Goal: Communication & Community: Answer question/provide support

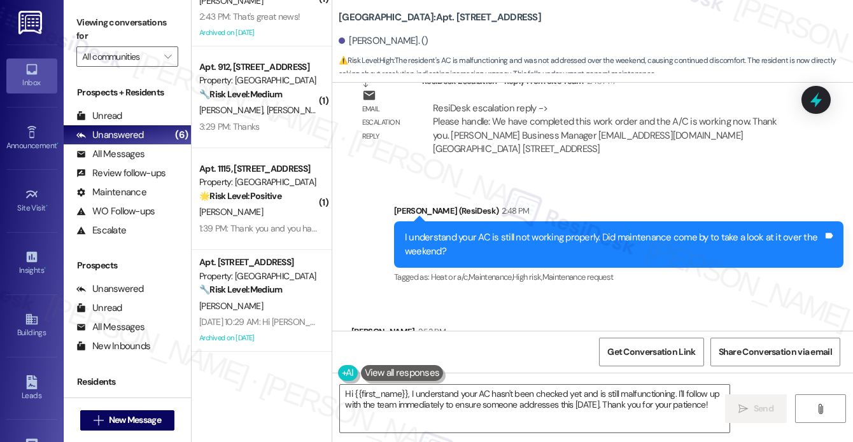
scroll to position [13743, 0]
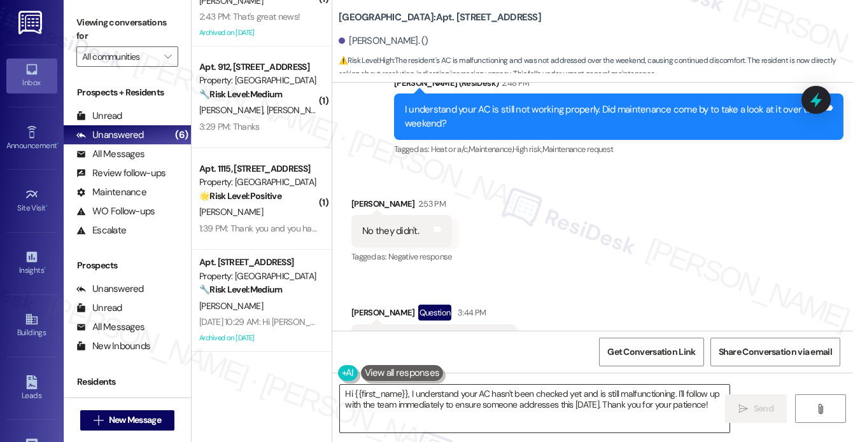
click at [402, 408] on textarea "Hi {{first_name}}, I understand your AC hasn't been checked yet and is still ma…" at bounding box center [534, 409] width 389 height 48
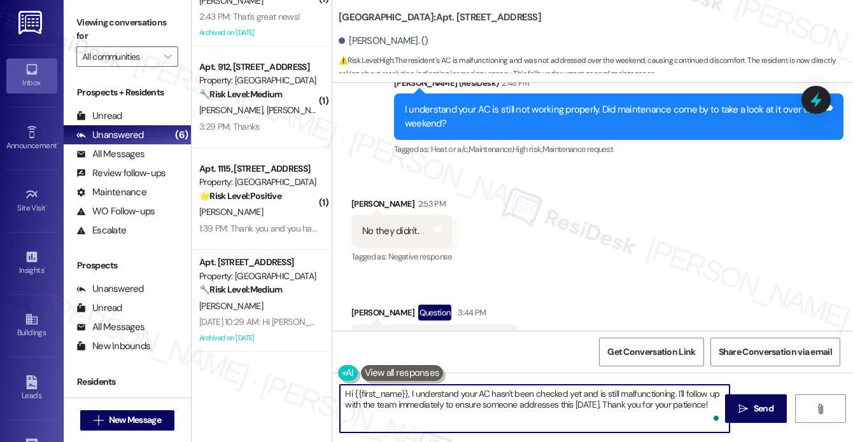
click at [473, 399] on textarea "Hi {{first_name}}, I understand your AC hasn't been checked yet and is still ma…" at bounding box center [534, 409] width 389 height 48
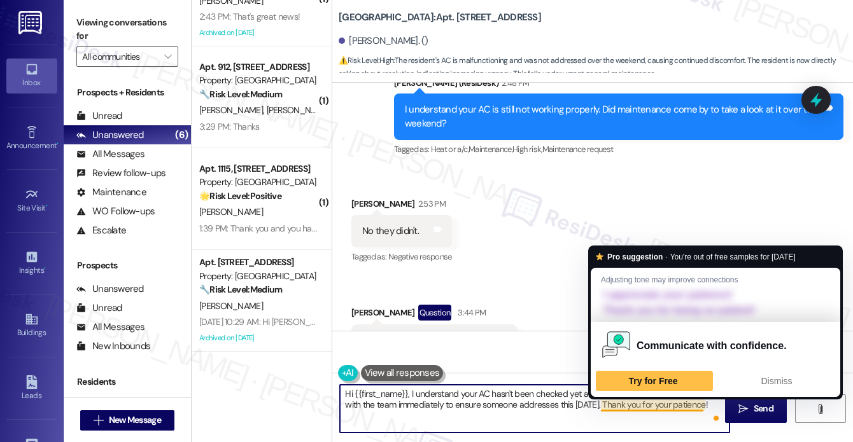
click at [649, 415] on textarea "Hi {{first_name}}, I understand your AC hasn't been checked yet and is still ma…" at bounding box center [534, 409] width 389 height 48
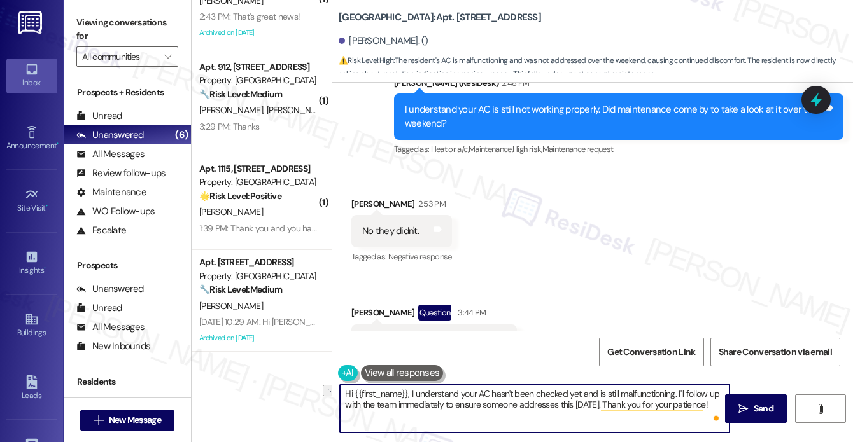
drag, startPoint x: 408, startPoint y: 394, endPoint x: 672, endPoint y: 391, distance: 264.1
click at [672, 391] on textarea "Hi {{first_name}}, I understand your AC hasn't been checked yet and is still ma…" at bounding box center [534, 409] width 389 height 48
click at [562, 390] on textarea "Hi {{first_name}}, I understand your AC hasn't been checked yet and is still ma…" at bounding box center [534, 409] width 389 height 48
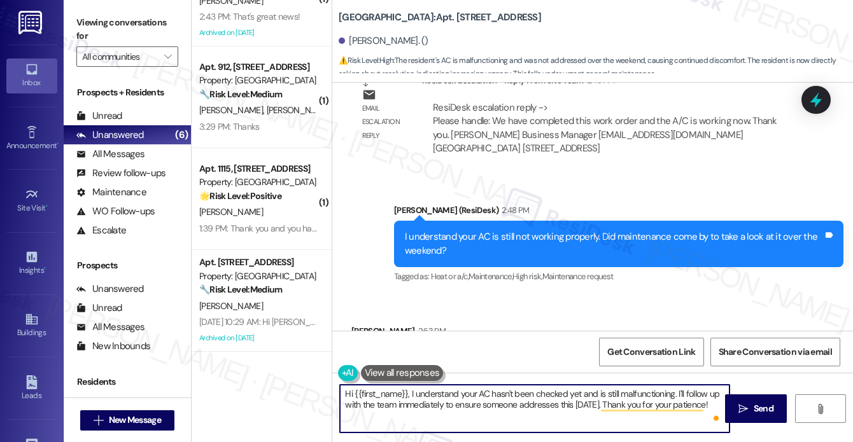
scroll to position [13425, 0]
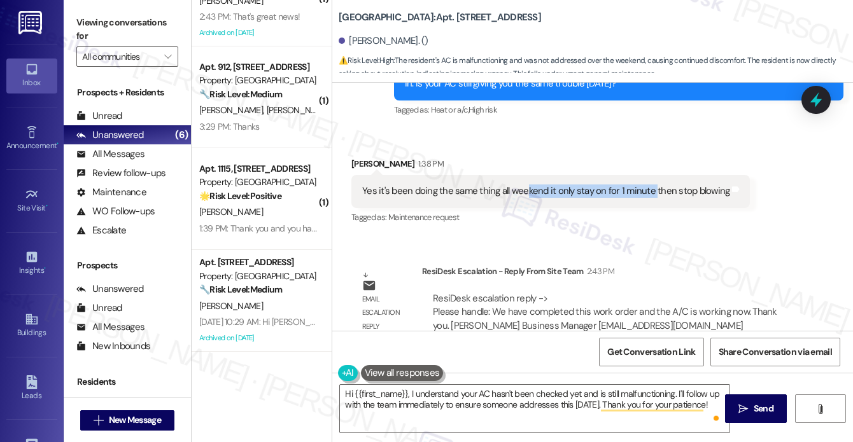
drag, startPoint x: 524, startPoint y: 142, endPoint x: 652, endPoint y: 146, distance: 128.0
click at [652, 175] on div "Yes it's been doing the same thing all weekend it only stay on for 1 minute the…" at bounding box center [550, 191] width 398 height 32
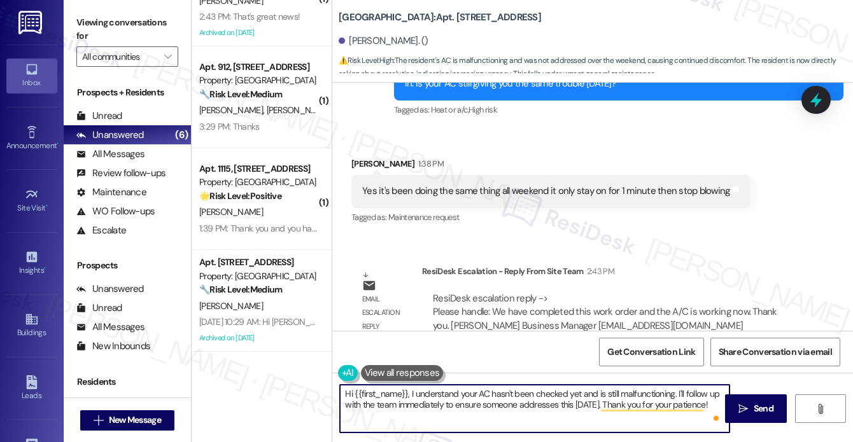
click at [631, 394] on textarea "Hi {{first_name}}, I understand your AC hasn't been checked yet and is still ma…" at bounding box center [534, 409] width 389 height 48
click at [683, 393] on textarea "Hi {{first_name}}, I understand your AC hasn't been checked yet and is still ma…" at bounding box center [534, 409] width 389 height 48
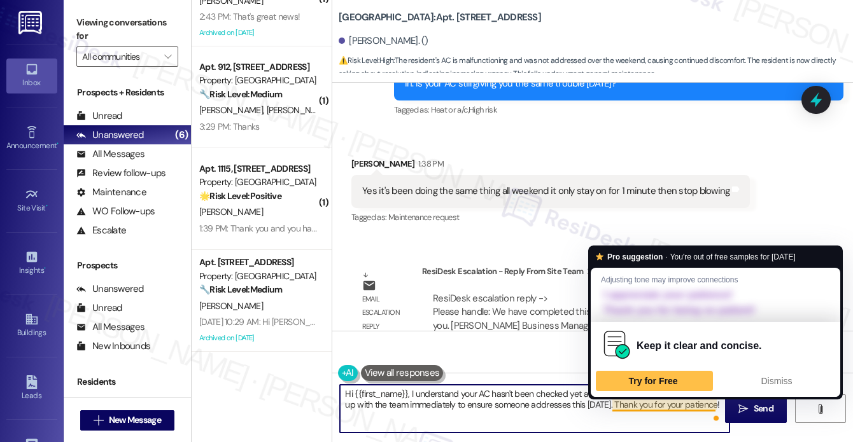
click at [685, 417] on textarea "Hi {{first_name}}, I understand your AC hasn't been checked yet and is still ma…" at bounding box center [534, 409] width 389 height 48
click at [708, 404] on textarea "Hi {{first_name}}, I understand your AC hasn't been checked yet and is still ma…" at bounding box center [534, 409] width 389 height 48
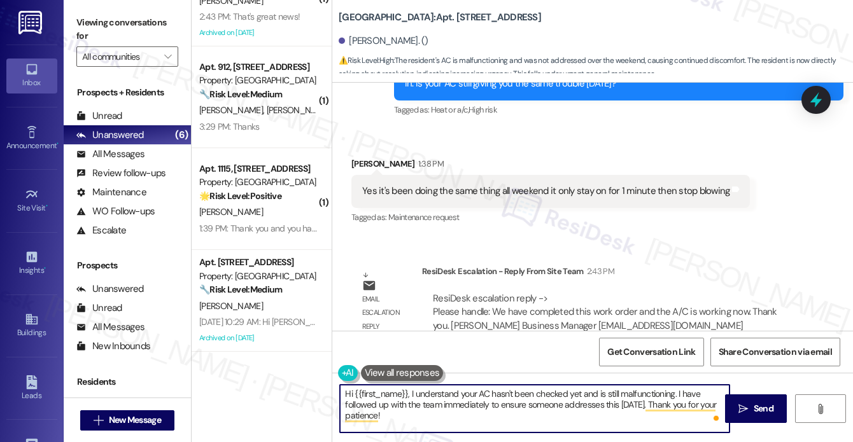
click at [468, 408] on textarea "Hi {{first_name}}, I understand your AC hasn't been checked yet and is still ma…" at bounding box center [534, 409] width 389 height 48
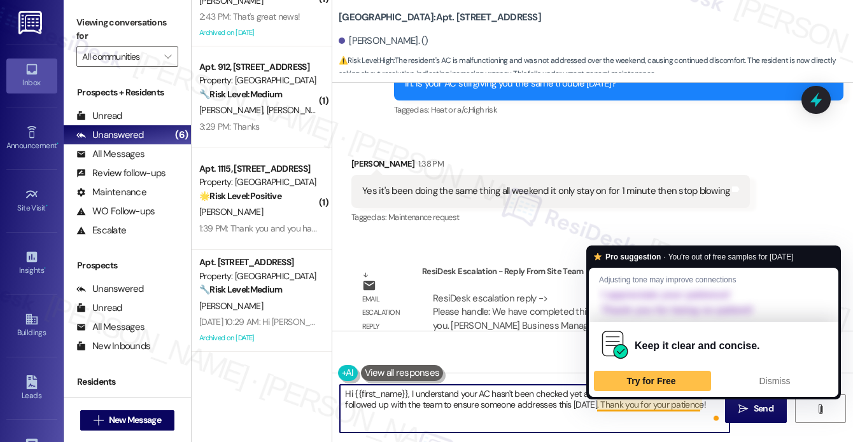
click at [596, 407] on textarea "Hi {{first_name}}, I understand your AC hasn't been checked yet and is still ma…" at bounding box center [534, 409] width 389 height 48
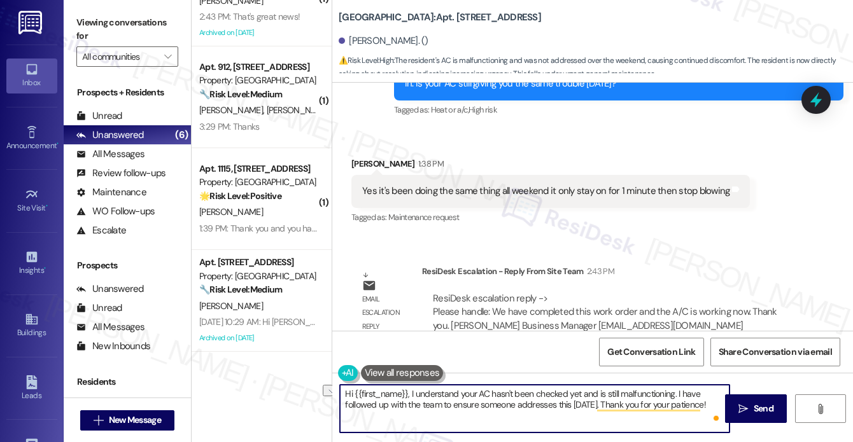
drag, startPoint x: 594, startPoint y: 407, endPoint x: 443, endPoint y: 405, distance: 150.8
click at [443, 405] on textarea "Hi {{first_name}}, I understand your AC hasn't been checked yet and is still ma…" at bounding box center [534, 409] width 389 height 48
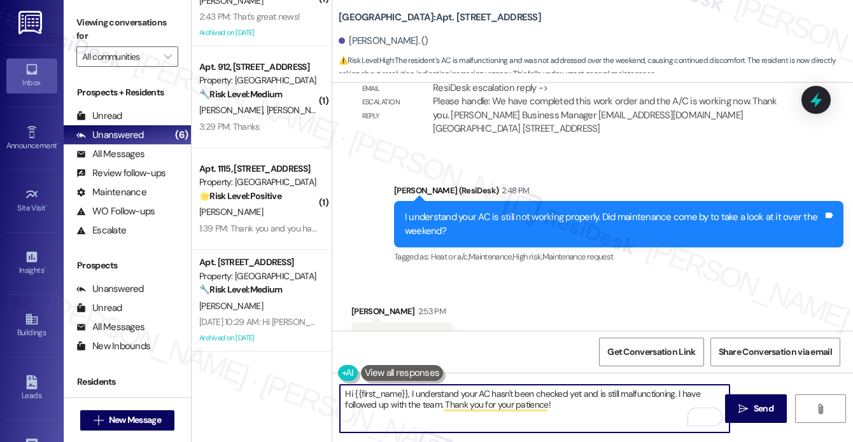
scroll to position [13552, 0]
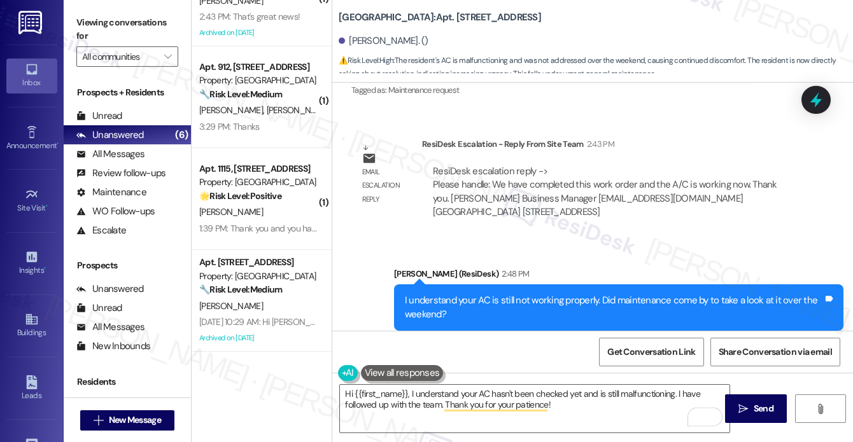
click at [490, 294] on div "I understand your AC is still not working properly. Did maintenance come by to …" at bounding box center [614, 307] width 418 height 27
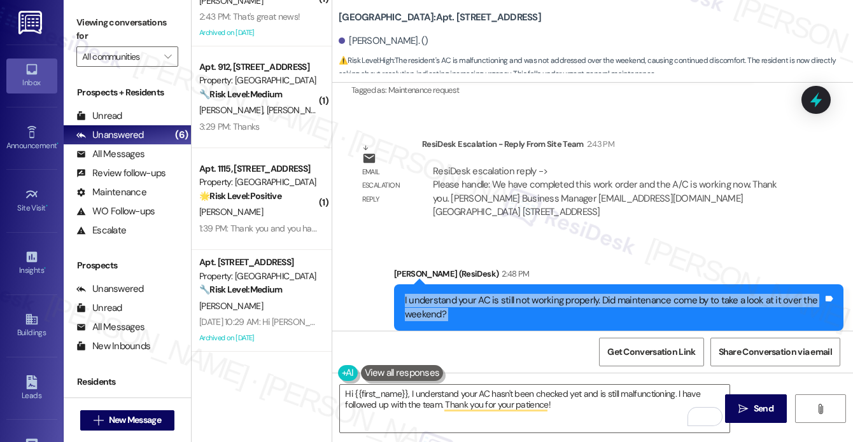
click at [490, 294] on div "I understand your AC is still not working properly. Did maintenance come by to …" at bounding box center [614, 307] width 418 height 27
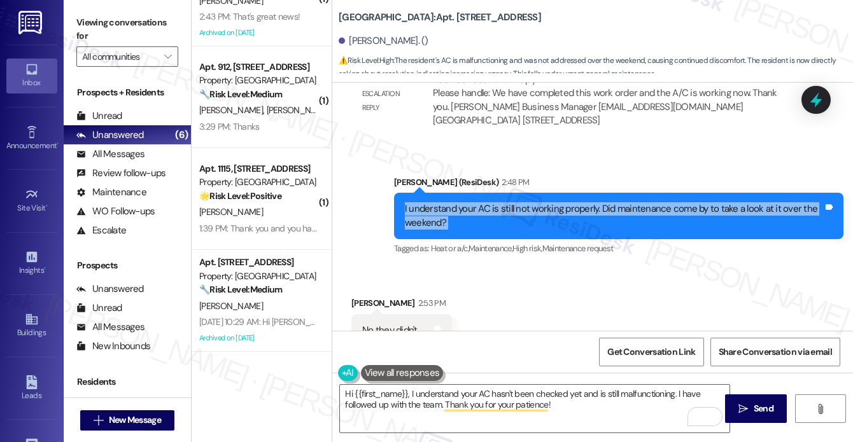
scroll to position [13743, 0]
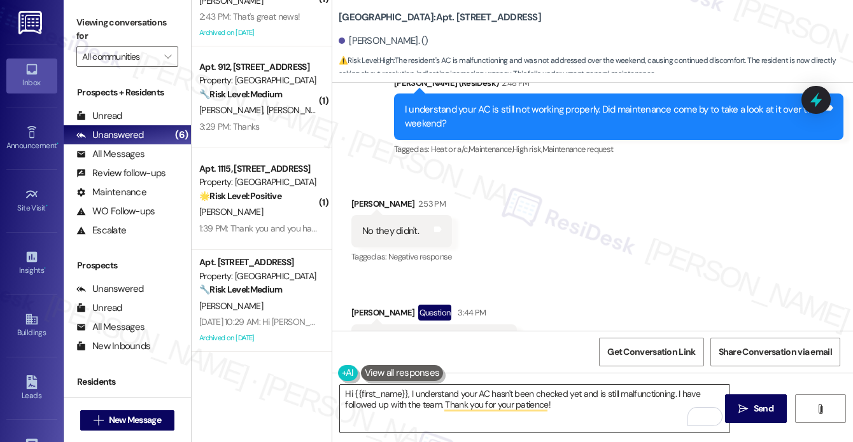
click at [501, 389] on textarea "Hi {{first_name}}, I understand your AC hasn't been checked yet and is still ma…" at bounding box center [534, 409] width 389 height 48
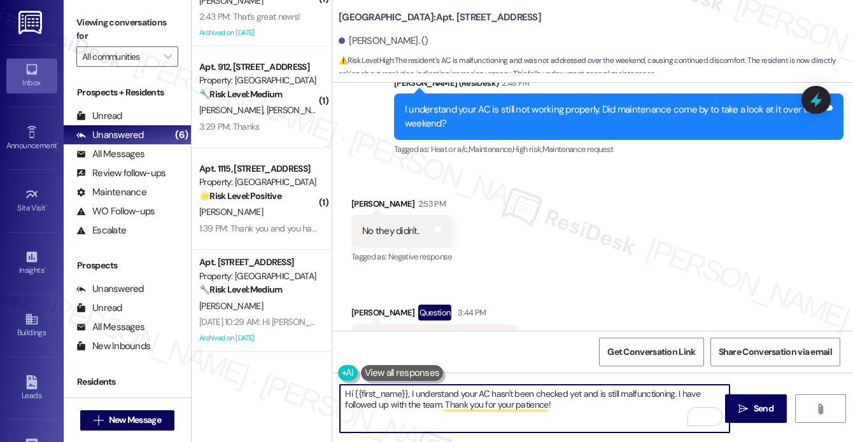
click at [501, 389] on textarea "Hi {{first_name}}, I understand your AC hasn't been checked yet and is still ma…" at bounding box center [534, 409] width 389 height 48
click at [596, 407] on textarea "Hi {{first_name}}, I understand your AC hasn't been checked yet and is still ma…" at bounding box center [534, 409] width 389 height 48
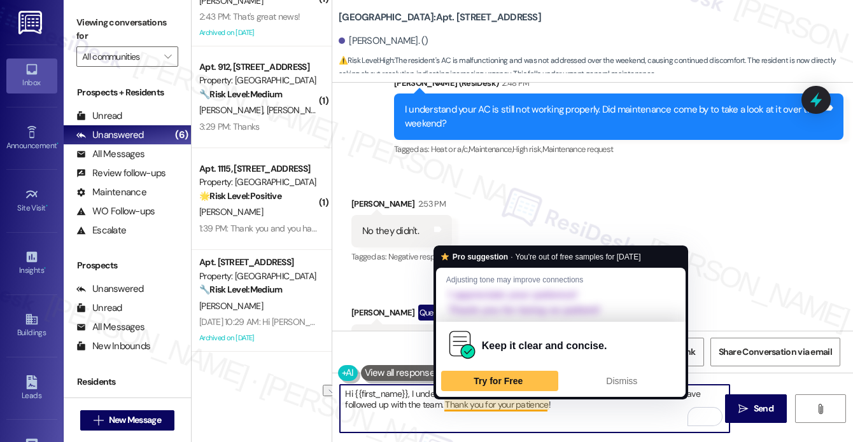
drag, startPoint x: 575, startPoint y: 400, endPoint x: 445, endPoint y: 408, distance: 130.7
click at [445, 408] on textarea "Hi {{first_name}}, I understand your AC hasn't been checked yet and is still ma…" at bounding box center [534, 409] width 389 height 48
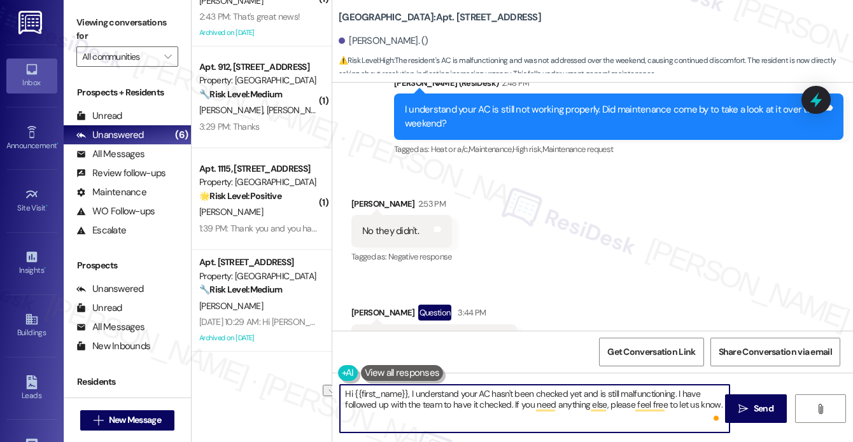
drag, startPoint x: 475, startPoint y: 391, endPoint x: 412, endPoint y: 394, distance: 62.4
click at [412, 394] on textarea "Hi {{first_name}}, I understand your AC hasn't been checked yet and is still ma…" at bounding box center [534, 409] width 389 height 48
click at [578, 405] on textarea "Hi {{first_name}}, I'm sorry to hear your AC hasn't been checked yet and is sti…" at bounding box center [534, 409] width 389 height 48
click at [491, 396] on textarea "Hi {{first_name}}, I'm sorry to hear your AC hasn't been checked yet and is sti…" at bounding box center [534, 409] width 389 height 48
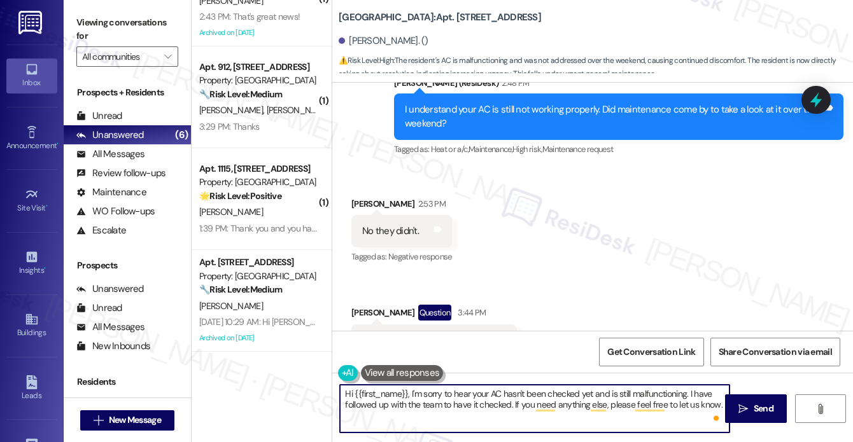
click at [491, 396] on textarea "Hi {{first_name}}, I'm sorry to hear your AC hasn't been checked yet and is sti…" at bounding box center [534, 409] width 389 height 48
type textarea "Hi {{first_name}}, I'm sorry to hear your AC hasn't been checked yet and is sti…"
click at [595, 298] on div "Received via SMS [PERSON_NAME] 2:53 PM No they didn't. Tags and notes Tagged as…" at bounding box center [592, 278] width 520 height 218
click at [480, 403] on textarea "Hi {{first_name}}, I'm sorry to hear your AC hasn't been checked yet and is sti…" at bounding box center [534, 409] width 389 height 48
click at [561, 395] on textarea "Hi {{first_name}}, I'm sorry to hear your AC hasn't been checked yet and is sti…" at bounding box center [534, 409] width 389 height 48
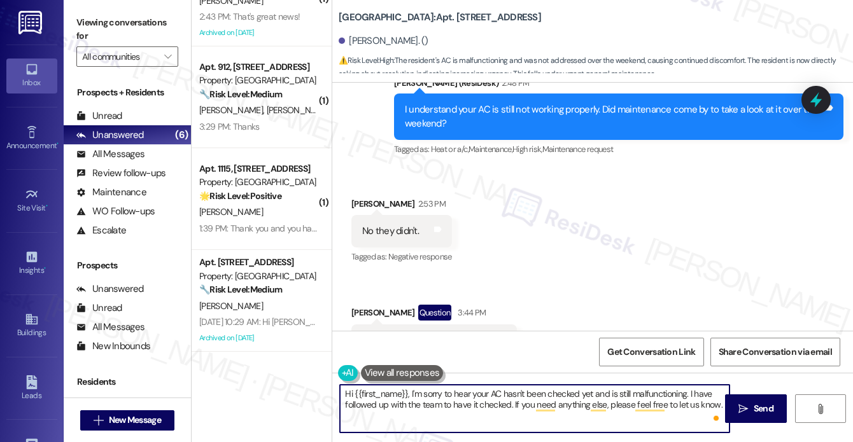
click at [561, 395] on textarea "Hi {{first_name}}, I'm sorry to hear your AC hasn't been checked yet and is sti…" at bounding box center [534, 409] width 389 height 48
click at [552, 395] on textarea "Hi {{first_name}}, I'm sorry to hear your AC hasn't been checked yet and is sti…" at bounding box center [534, 409] width 389 height 48
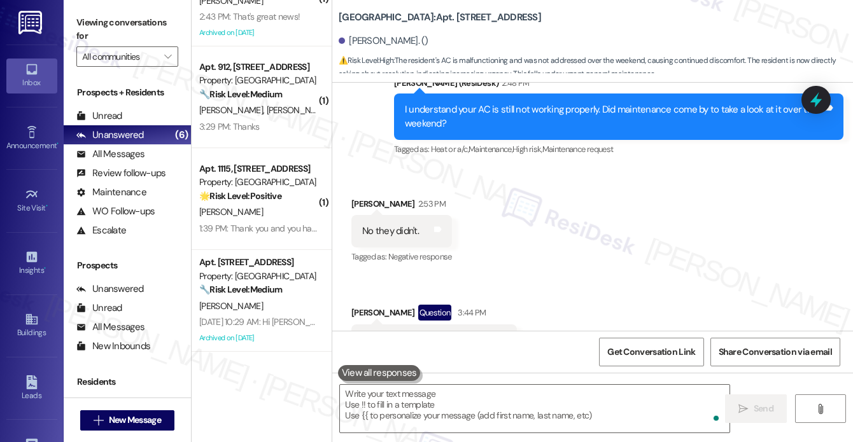
drag, startPoint x: 692, startPoint y: 201, endPoint x: 797, endPoint y: 115, distance: 135.1
click at [692, 200] on div "Received via SMS [PERSON_NAME] 2:53 PM No they didn't. Tags and notes Tagged as…" at bounding box center [592, 278] width 520 height 218
click at [99, 20] on label "Viewing conversations for" at bounding box center [127, 30] width 102 height 34
click at [501, 403] on textarea "To enrich screen reader interactions, please activate Accessibility in Grammarl…" at bounding box center [534, 409] width 389 height 48
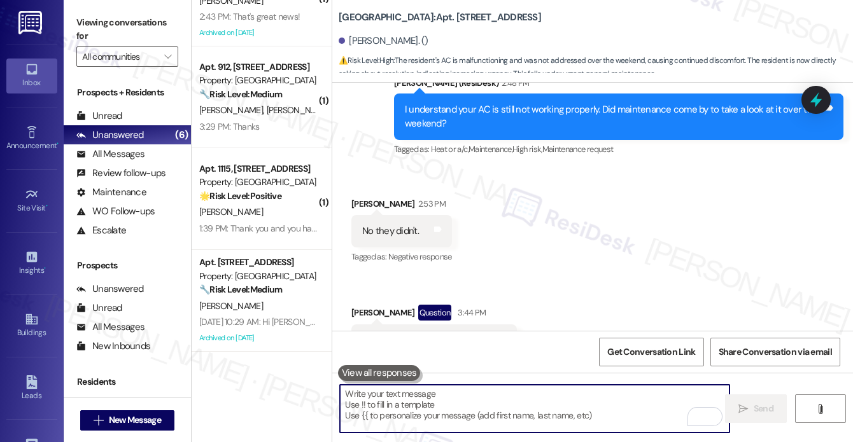
paste textarea "Hi {{first_name}}, I’m sorry to hear your AC hasn’t been checked yet and is sti…"
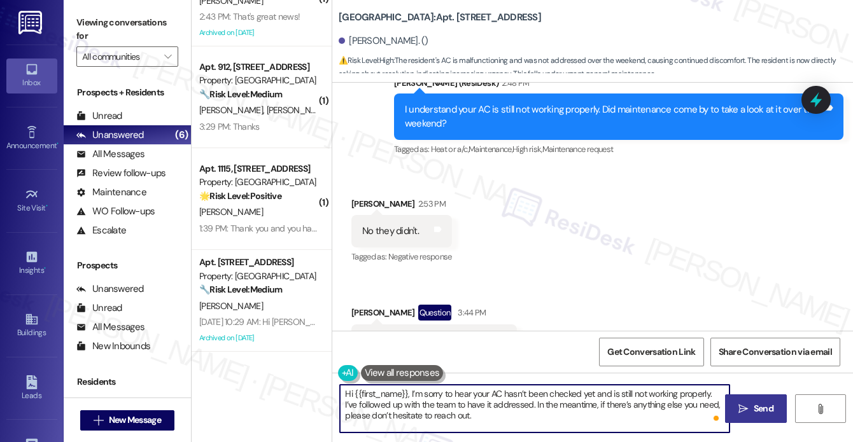
type textarea "Hi {{first_name}}, I’m sorry to hear your AC hasn’t been checked yet and is sti…"
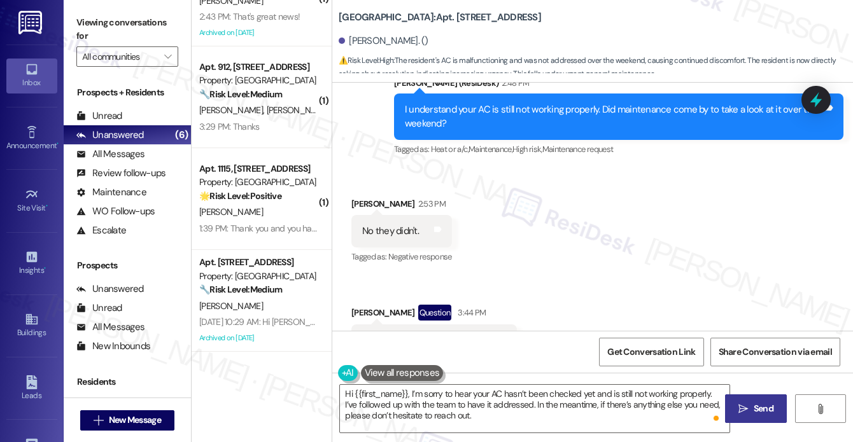
click at [745, 398] on button " Send" at bounding box center [756, 408] width 62 height 29
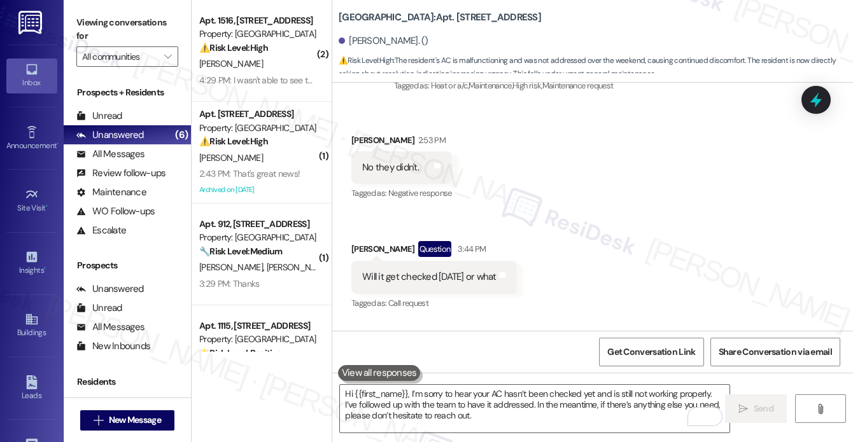
scroll to position [13859, 0]
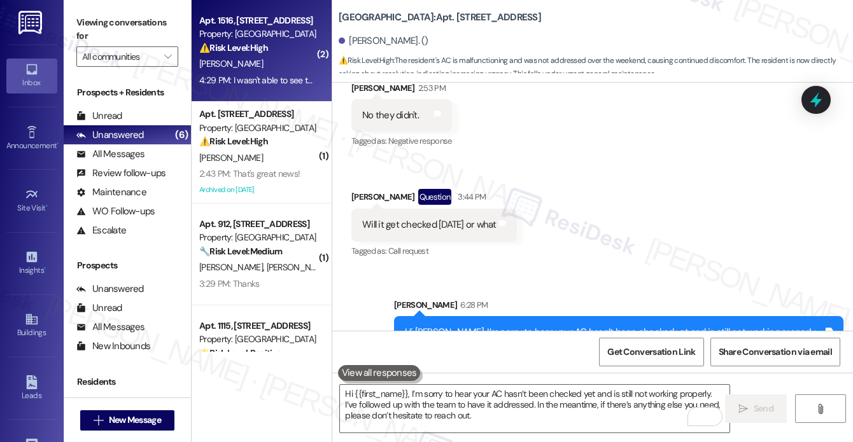
click at [294, 81] on div "4:29 PM: I wasn't able to see the license plate of the car but they were standi…" at bounding box center [582, 79] width 767 height 11
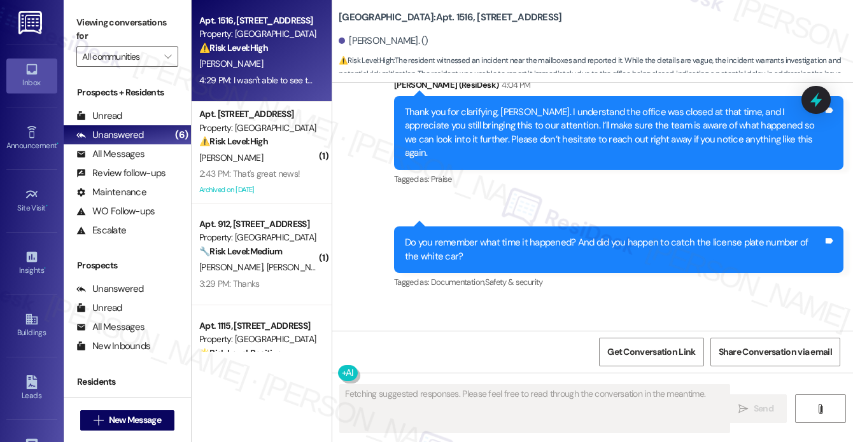
scroll to position [11984, 0]
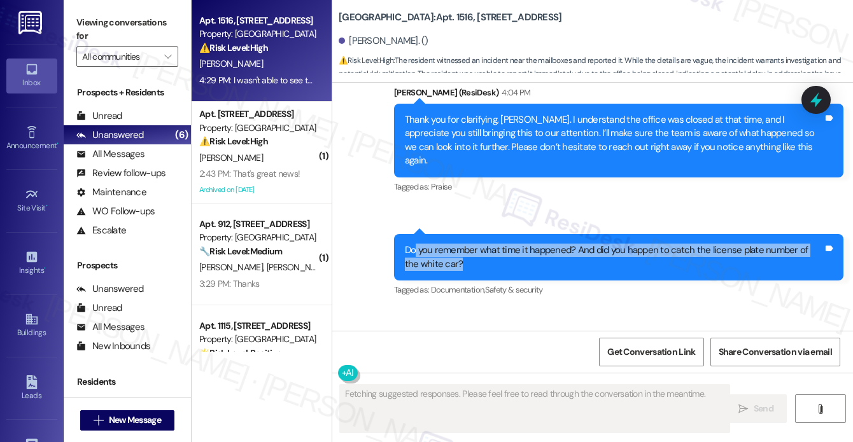
drag, startPoint x: 415, startPoint y: 202, endPoint x: 574, endPoint y: 221, distance: 160.1
click at [574, 244] on div "Do you remember what time it happened? And did you happen to catch the license …" at bounding box center [614, 257] width 418 height 27
click at [566, 244] on div "Do you remember what time it happened? And did you happen to catch the license …" at bounding box center [614, 257] width 418 height 27
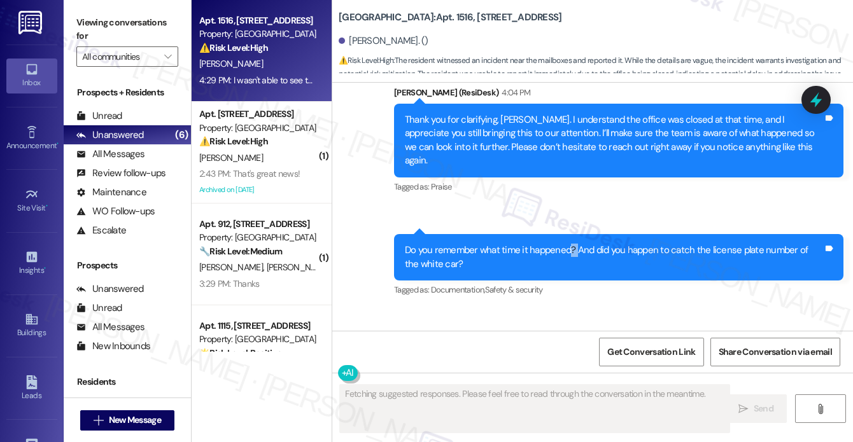
click at [566, 244] on div "Do you remember what time it happened? And did you happen to catch the license …" at bounding box center [614, 257] width 418 height 27
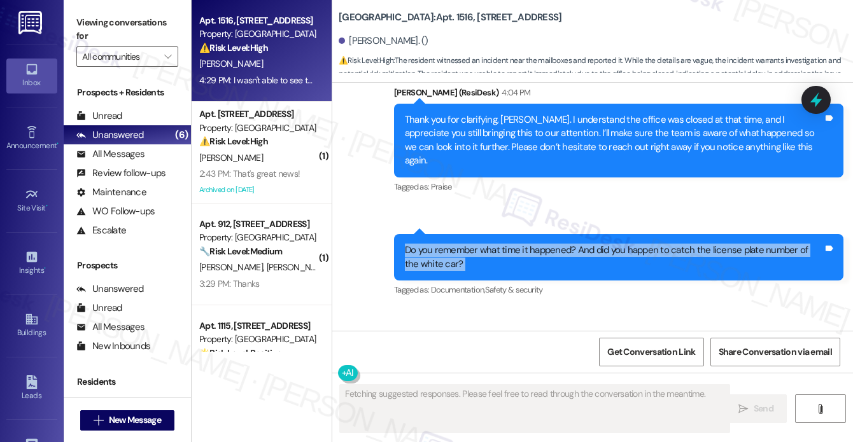
click at [566, 244] on div "Do you remember what time it happened? And did you happen to catch the license …" at bounding box center [614, 257] width 418 height 27
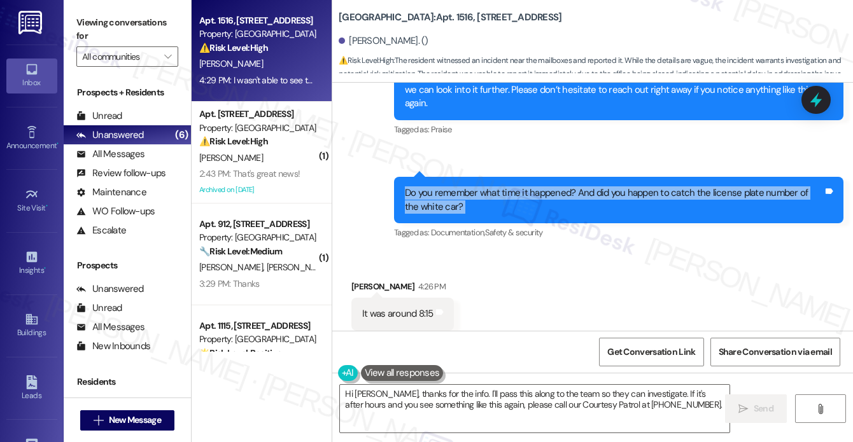
scroll to position [12112, 0]
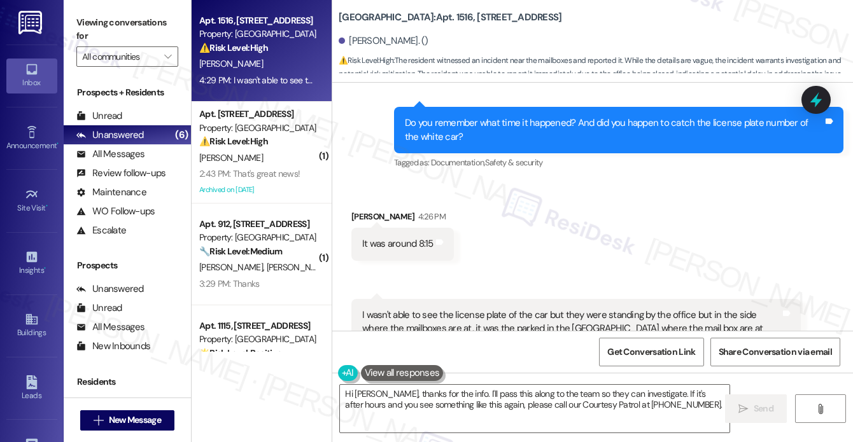
click at [383, 237] on div "It was around 8:15" at bounding box center [397, 243] width 71 height 13
click at [410, 309] on div "I wasn't able to see the license plate of the car but they were standing by the…" at bounding box center [571, 322] width 418 height 27
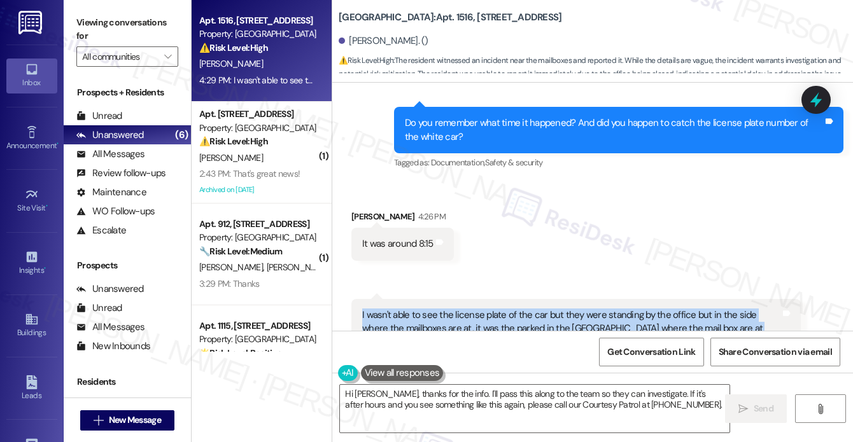
click at [410, 309] on div "I wasn't able to see the license plate of the car but they were standing by the…" at bounding box center [571, 322] width 418 height 27
click at [636, 289] on div "Received via SMS 4:29 PM [PERSON_NAME] 4:29 PM I wasn't able to see the license…" at bounding box center [576, 331] width 468 height 84
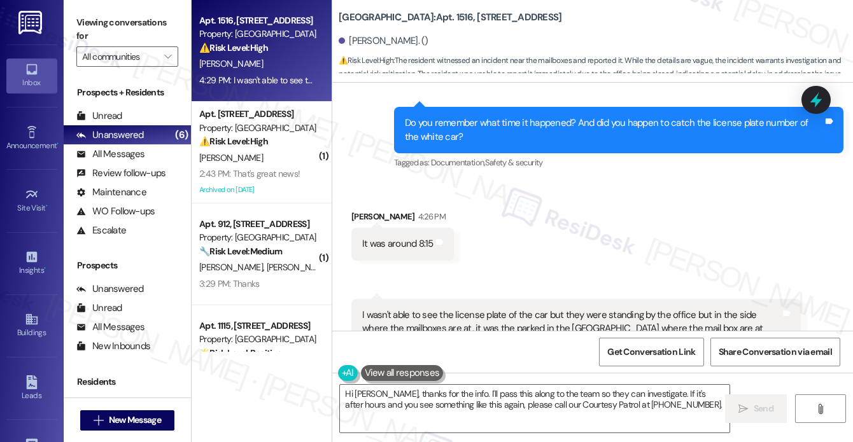
click at [594, 309] on div "I wasn't able to see the license plate of the car but they were standing by the…" at bounding box center [571, 322] width 418 height 27
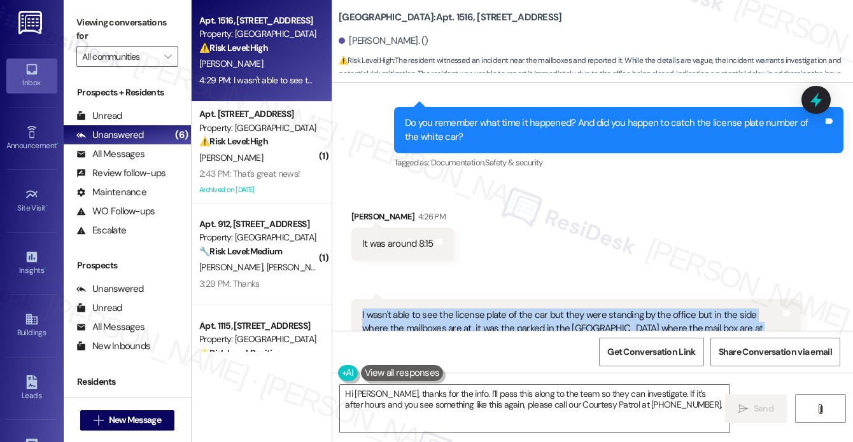
click at [594, 309] on div "I wasn't able to see the license plate of the car but they were standing by the…" at bounding box center [571, 322] width 418 height 27
click at [598, 309] on div "I wasn't able to see the license plate of the car but they were standing by the…" at bounding box center [571, 322] width 418 height 27
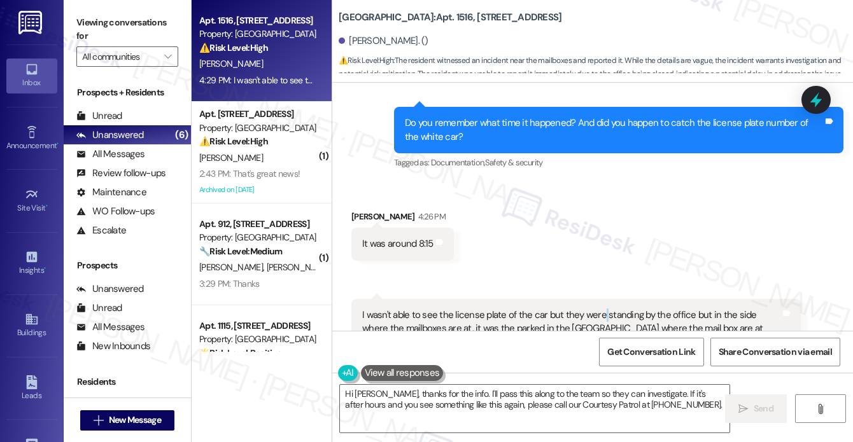
click at [598, 309] on div "I wasn't able to see the license plate of the car but they were standing by the…" at bounding box center [571, 322] width 418 height 27
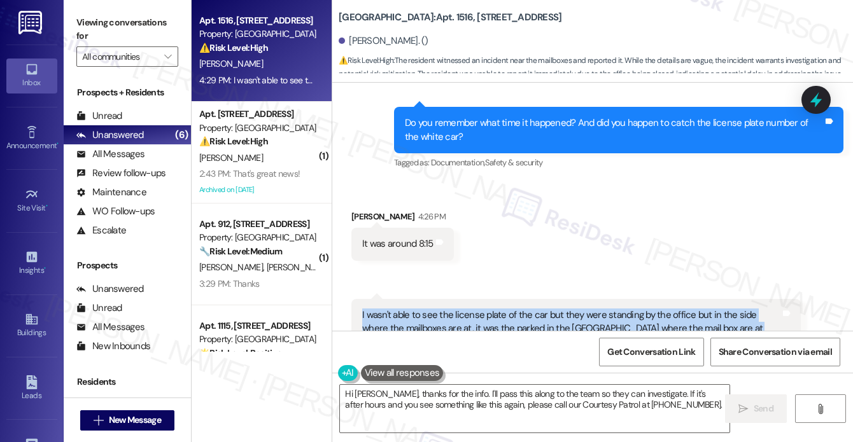
click at [598, 309] on div "I wasn't able to see the license plate of the car but they were standing by the…" at bounding box center [571, 322] width 418 height 27
click at [524, 309] on div "I wasn't able to see the license plate of the car but they were standing by the…" at bounding box center [571, 322] width 418 height 27
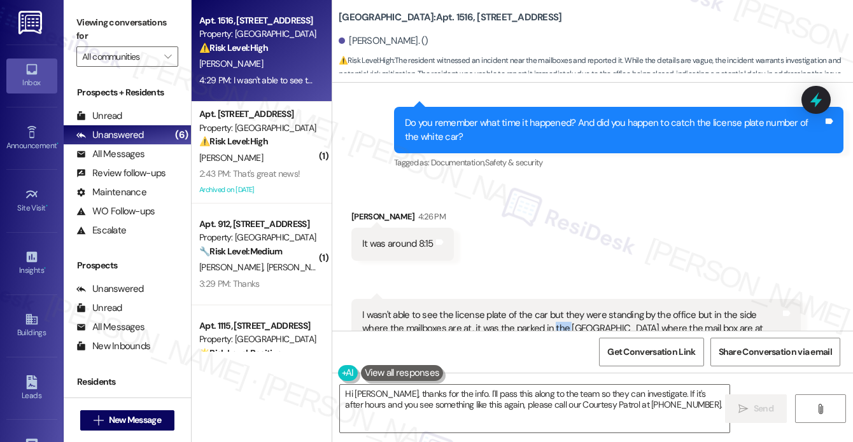
click at [524, 309] on div "I wasn't able to see the license plate of the car but they were standing by the…" at bounding box center [571, 322] width 418 height 27
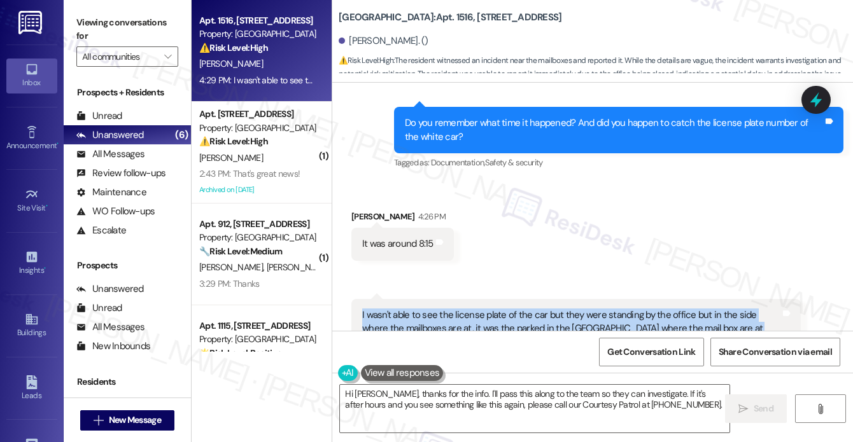
click at [524, 309] on div "I wasn't able to see the license plate of the car but they were standing by the…" at bounding box center [571, 322] width 418 height 27
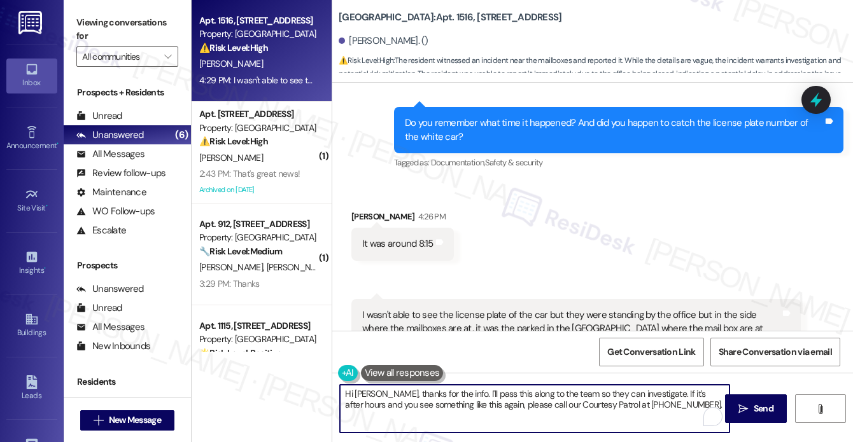
drag, startPoint x: 379, startPoint y: 394, endPoint x: 269, endPoint y: 394, distance: 110.1
click at [269, 394] on div "Apt. 1516, [STREET_ADDRESS] Property: [GEOGRAPHIC_DATA] ⚠️ Risk Level: High The…" at bounding box center [522, 221] width 661 height 442
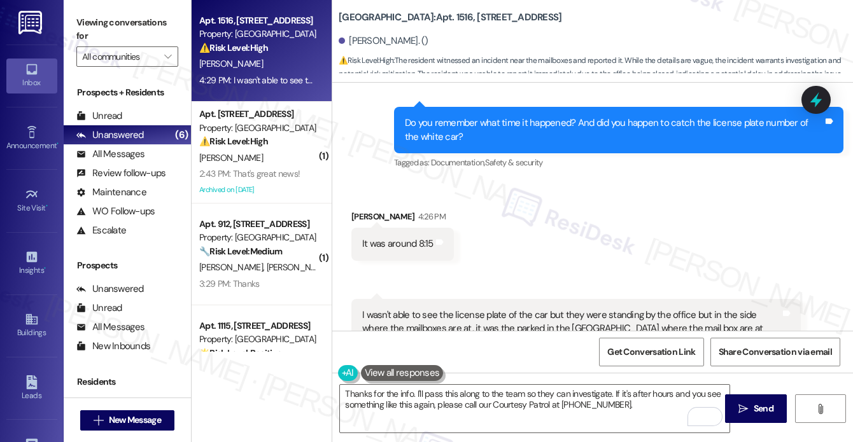
drag, startPoint x: 90, startPoint y: 17, endPoint x: 99, endPoint y: 22, distance: 11.1
click at [90, 17] on label "Viewing conversations for" at bounding box center [127, 30] width 102 height 34
click at [519, 234] on div "Received via SMS [PERSON_NAME] 4:26 PM It was around 8:15 Tags and notes Receiv…" at bounding box center [592, 277] width 520 height 192
click at [519, 235] on div "Received via SMS [PERSON_NAME] 4:26 PM It was around 8:15 Tags and notes Receiv…" at bounding box center [592, 277] width 520 height 192
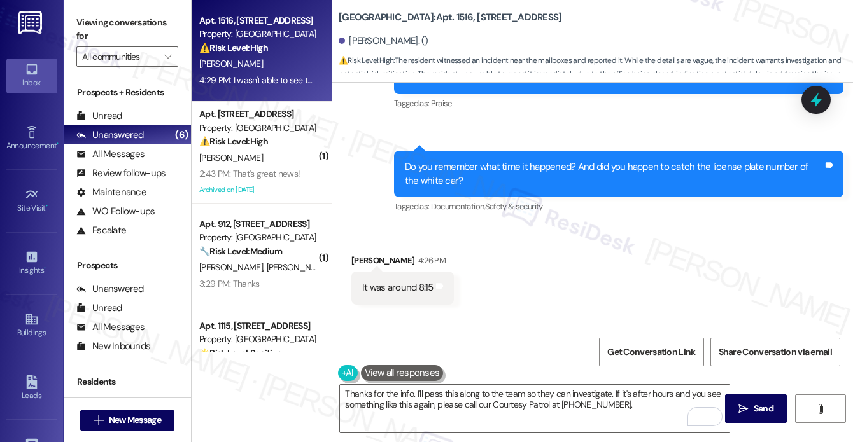
scroll to position [12048, 0]
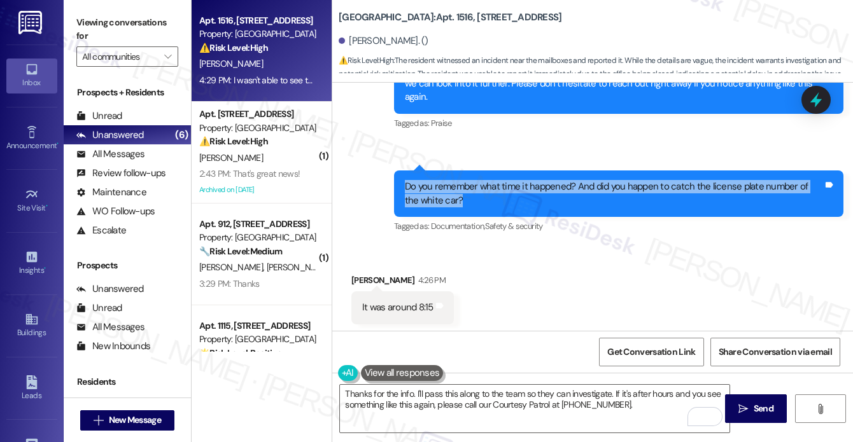
drag, startPoint x: 384, startPoint y: 134, endPoint x: 554, endPoint y: 160, distance: 171.8
click at [554, 161] on div "Sent via SMS 4:06 PM [PERSON_NAME] (ResiDesk) 4:06 PM Do you remember what time…" at bounding box center [618, 203] width 468 height 84
click at [554, 180] on div "Do you remember what time it happened? And did you happen to catch the license …" at bounding box center [614, 193] width 418 height 27
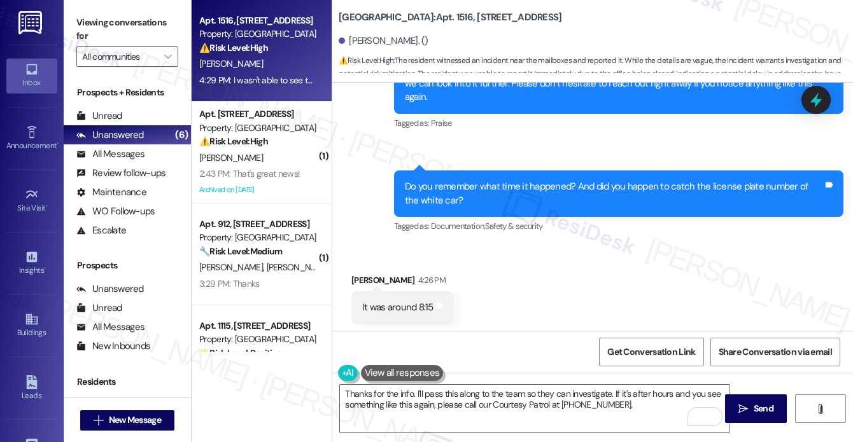
scroll to position [12112, 0]
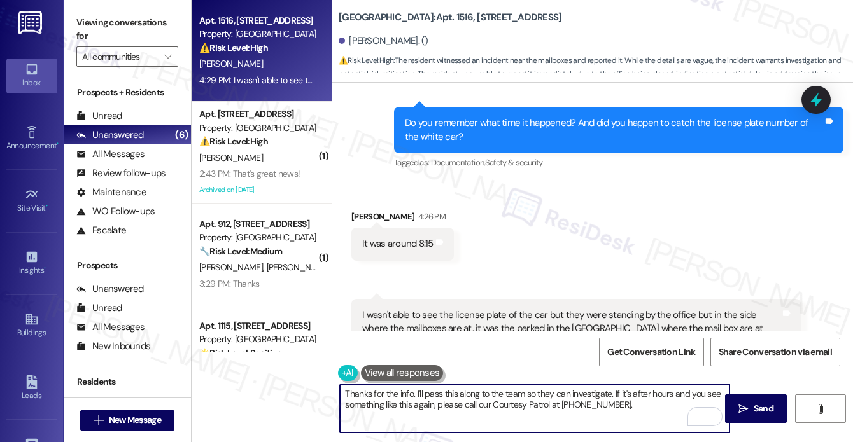
click at [439, 402] on textarea "Thanks for the info. I'll pass this along to the team so they can investigate. …" at bounding box center [534, 409] width 389 height 48
drag, startPoint x: 638, startPoint y: 406, endPoint x: 428, endPoint y: 391, distance: 210.5
click at [428, 391] on textarea "Thanks for the info. I'll pass this along to the team so they can investigate. …" at bounding box center [534, 409] width 389 height 48
click at [424, 391] on textarea "Thanks for the info. I'll pass this along to the team so they can investigate. …" at bounding box center [534, 409] width 389 height 48
drag, startPoint x: 671, startPoint y: 408, endPoint x: 560, endPoint y: 390, distance: 112.2
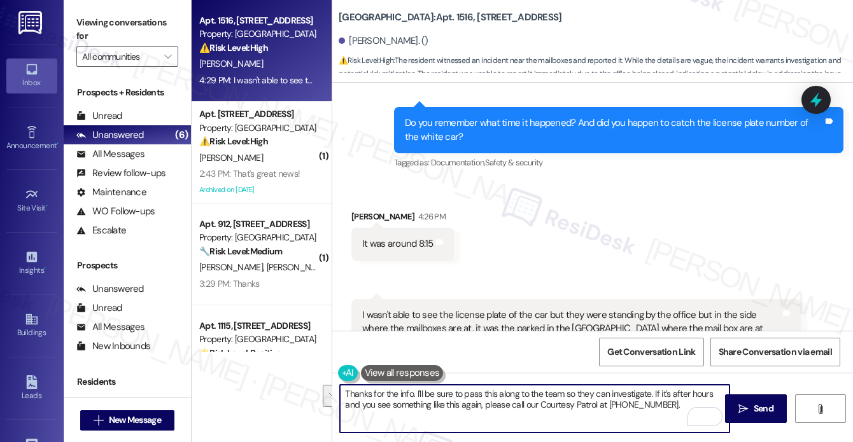
click at [560, 390] on textarea "Thanks for the info. I'll be sure to pass this along to the team so they can in…" at bounding box center [534, 409] width 389 height 48
click at [601, 417] on textarea "Thanks for the info. I'll be sure to pass this along to the team. If anything e…" at bounding box center [534, 409] width 389 height 48
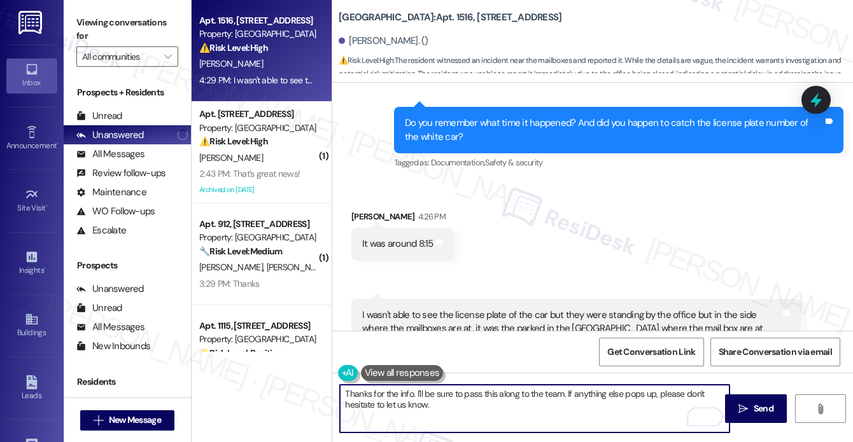
click at [369, 210] on div "[PERSON_NAME] 4:26 PM" at bounding box center [402, 219] width 102 height 18
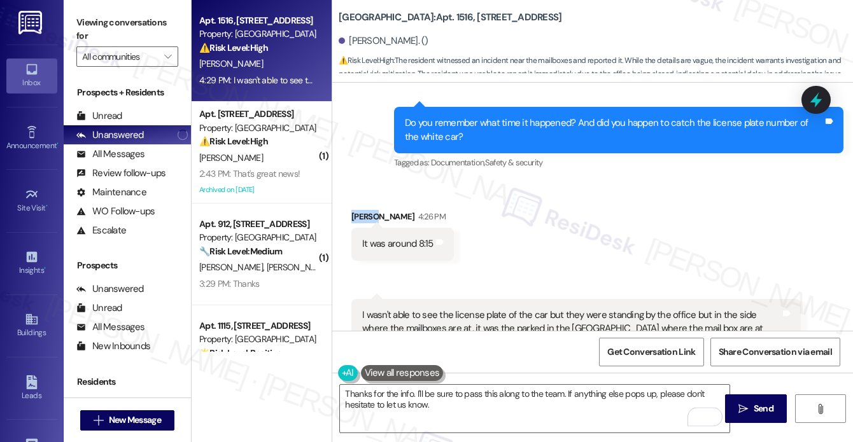
click at [369, 210] on div "[PERSON_NAME] 4:26 PM" at bounding box center [402, 219] width 102 height 18
copy div "[PERSON_NAME]"
click at [412, 392] on textarea "Thanks for the info. I'll be sure to pass this along to the team. If anything e…" at bounding box center [534, 409] width 389 height 48
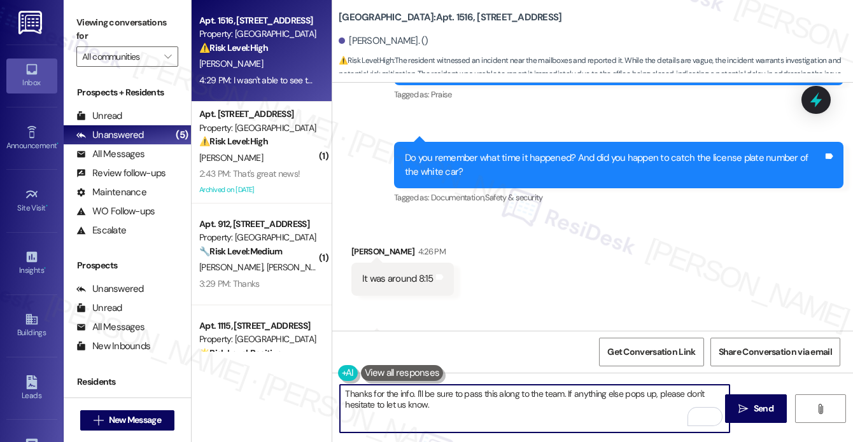
scroll to position [12048, 0]
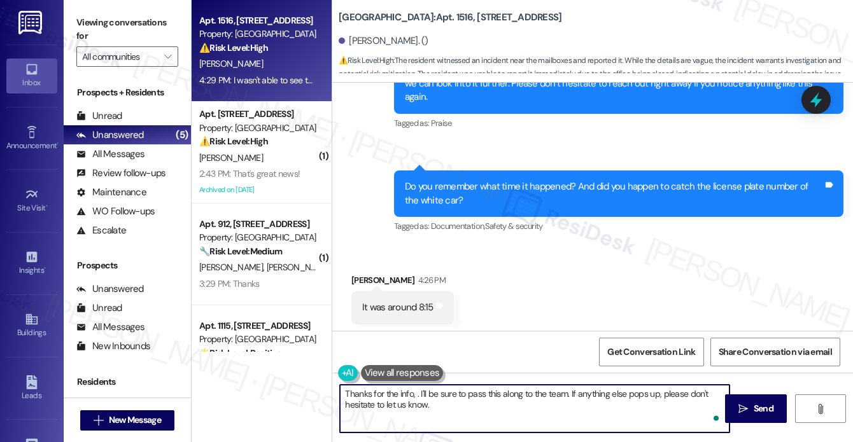
paste textarea "[PERSON_NAME]"
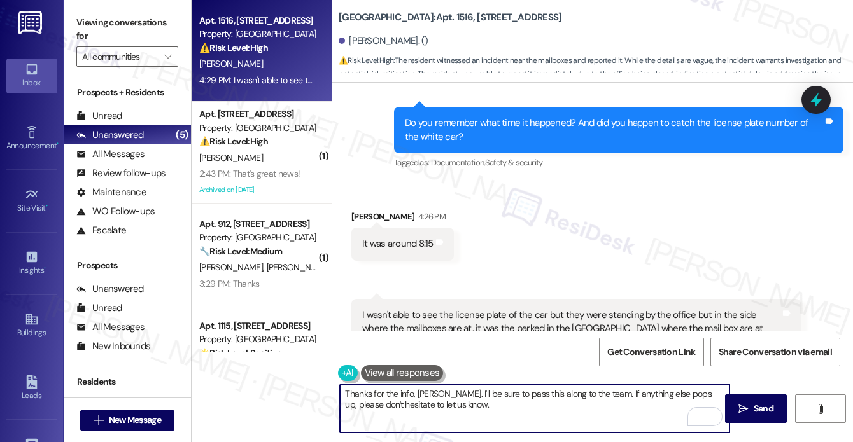
click at [484, 419] on textarea "Thanks for the info, [PERSON_NAME]. I'll be sure to pass this along to the team…" at bounding box center [534, 409] width 389 height 48
type textarea "Thanks for the info, [PERSON_NAME]. I'll be sure to pass this along to the team…"
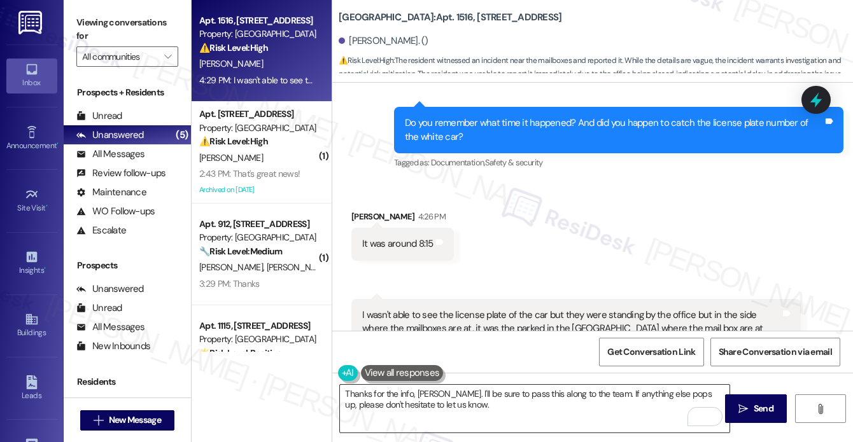
drag, startPoint x: 749, startPoint y: 406, endPoint x: 561, endPoint y: 400, distance: 188.4
click at [580, 400] on div "Thanks for the info, [PERSON_NAME]. I'll be sure to pass this along to the team…" at bounding box center [592, 420] width 520 height 95
click at [540, 403] on textarea "Thanks for the info, [PERSON_NAME]. I'll be sure to pass this along to the team…" at bounding box center [534, 409] width 389 height 48
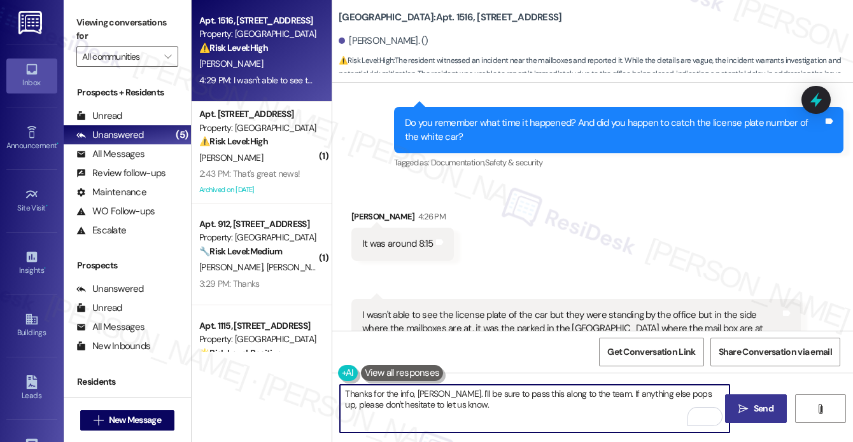
click at [776, 406] on button " Send" at bounding box center [756, 408] width 62 height 29
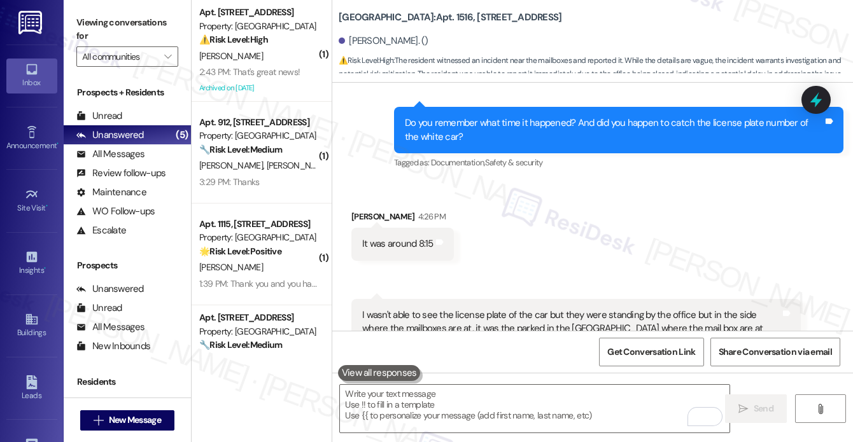
scroll to position [12214, 0]
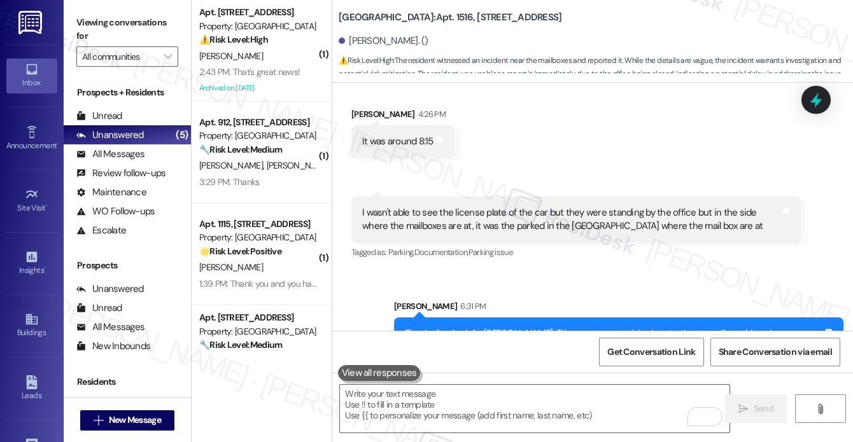
click at [517, 206] on div "I wasn't able to see the license plate of the car but they were standing by the…" at bounding box center [571, 219] width 418 height 27
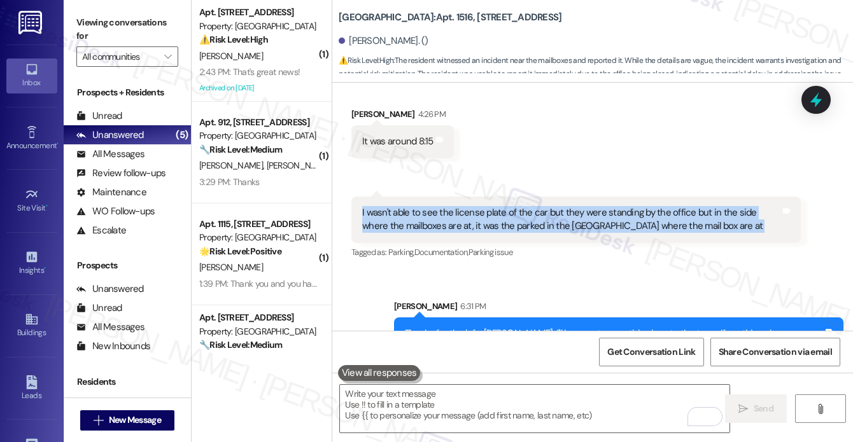
click at [517, 206] on div "I wasn't able to see the license plate of the car but they were standing by the…" at bounding box center [571, 219] width 418 height 27
click at [813, 99] on icon at bounding box center [815, 100] width 15 height 20
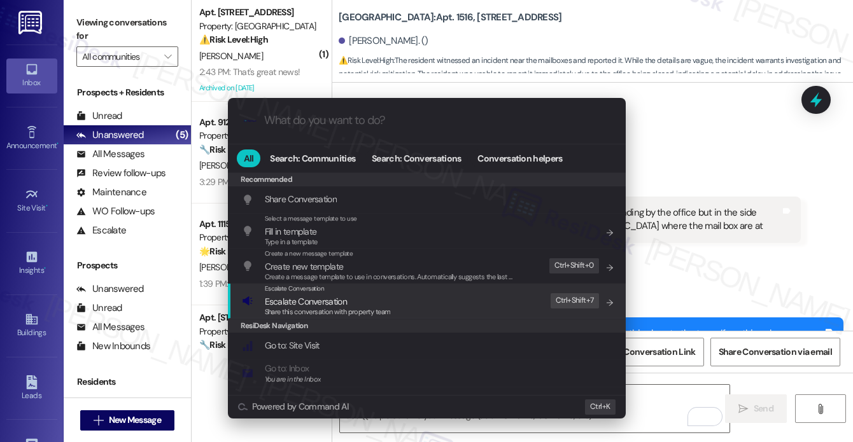
click at [464, 304] on div "Escalate Conversation Escalate Conversation Share this conversation with proper…" at bounding box center [428, 301] width 372 height 34
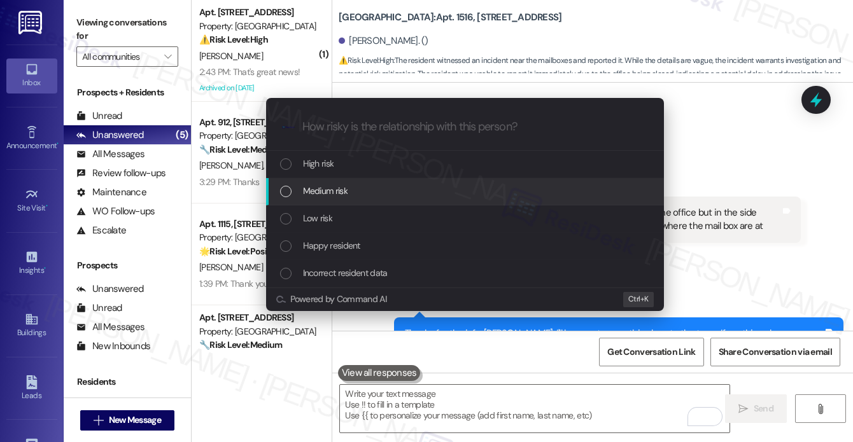
click at [359, 193] on div "Medium risk" at bounding box center [466, 191] width 372 height 14
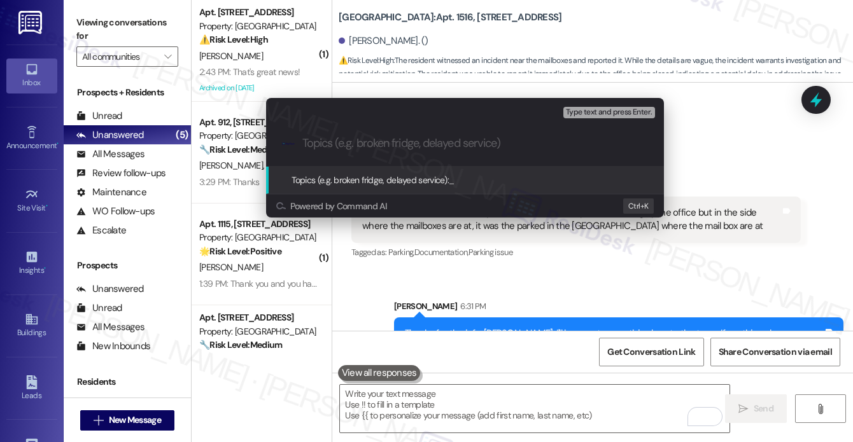
click at [714, 122] on div "Escalate Conversation Medium risk Topics (e.g. broken fridge, delayed service) …" at bounding box center [426, 221] width 853 height 442
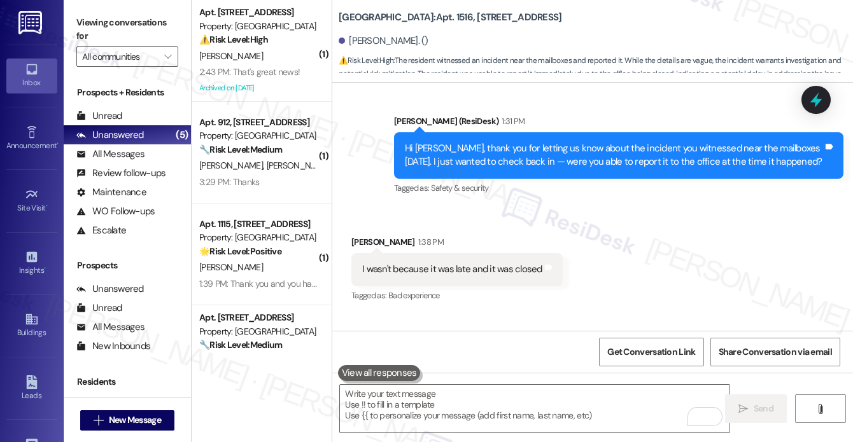
scroll to position [11705, 0]
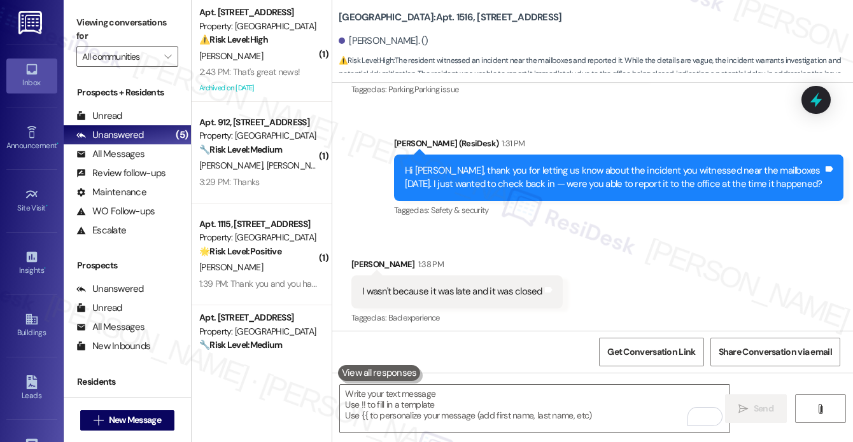
click at [498, 285] on div "I wasn't because it was late and it was closed" at bounding box center [452, 291] width 180 height 13
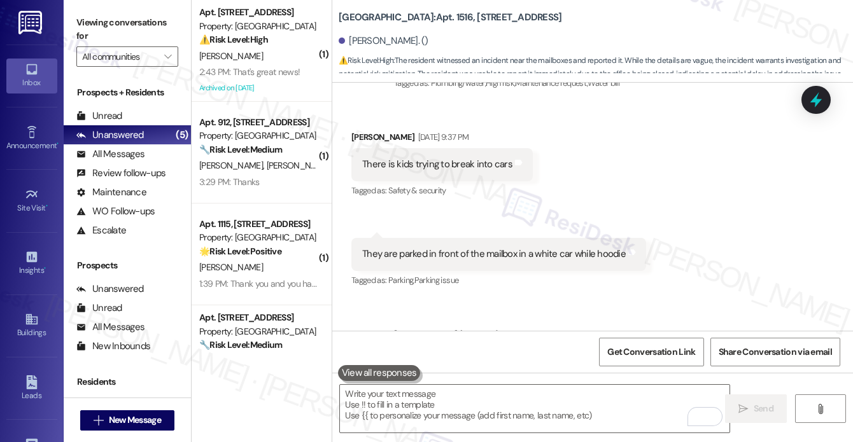
scroll to position [11450, 0]
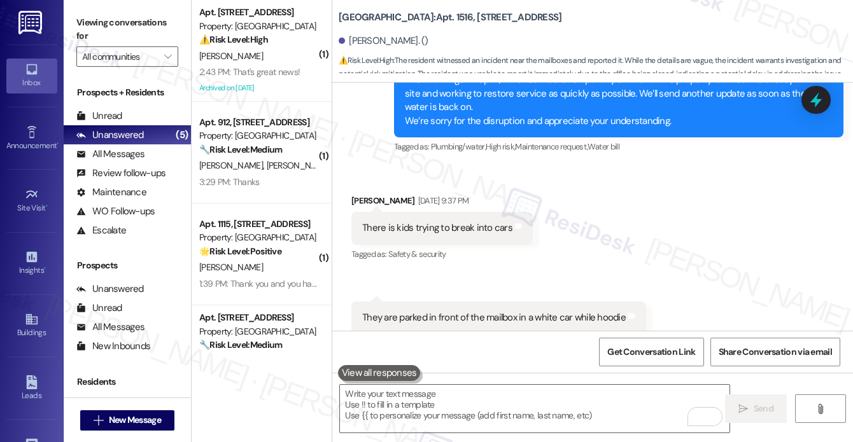
click at [428, 221] on div "There is kids trying to break into cars" at bounding box center [437, 227] width 150 height 13
copy div "There is kids trying to break into cars Tags and notes"
drag, startPoint x: 106, startPoint y: 27, endPoint x: 120, endPoint y: 30, distance: 13.6
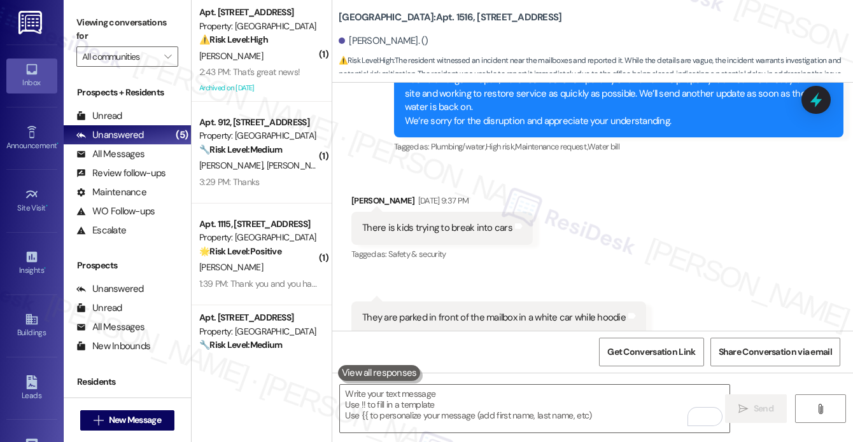
click at [106, 27] on label "Viewing conversations for" at bounding box center [127, 30] width 102 height 34
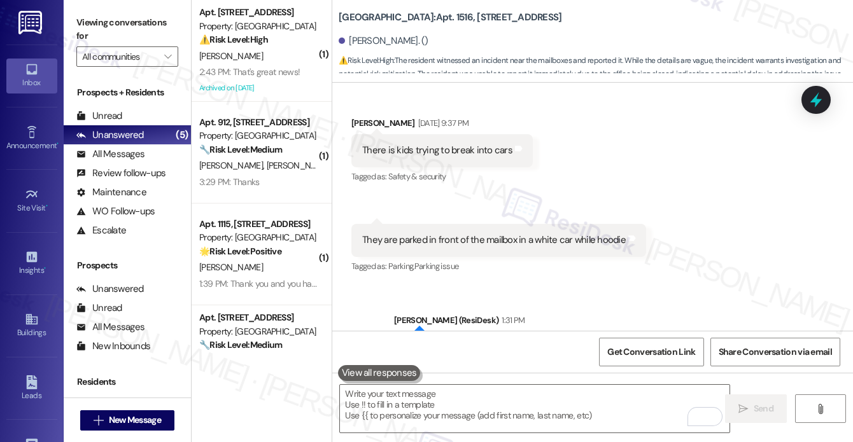
scroll to position [11323, 0]
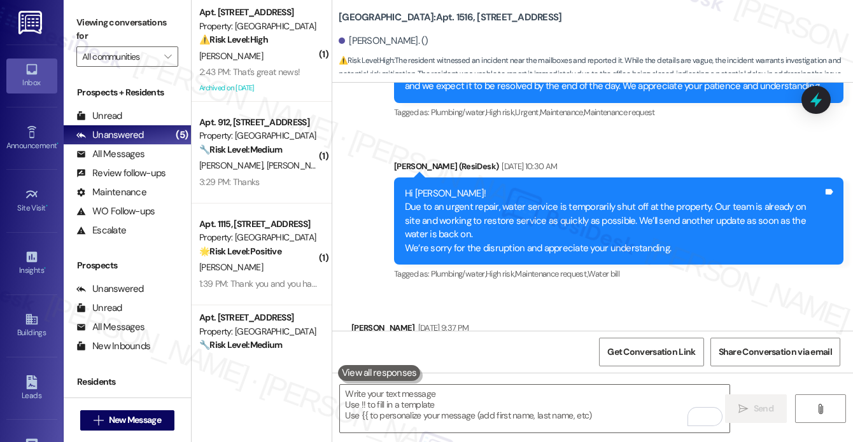
click at [677, 150] on div "Announcement, sent via SMS [PERSON_NAME] (ResiDesk) [DATE] 10:30 AM Hi [PERSON_…" at bounding box center [618, 221] width 468 height 143
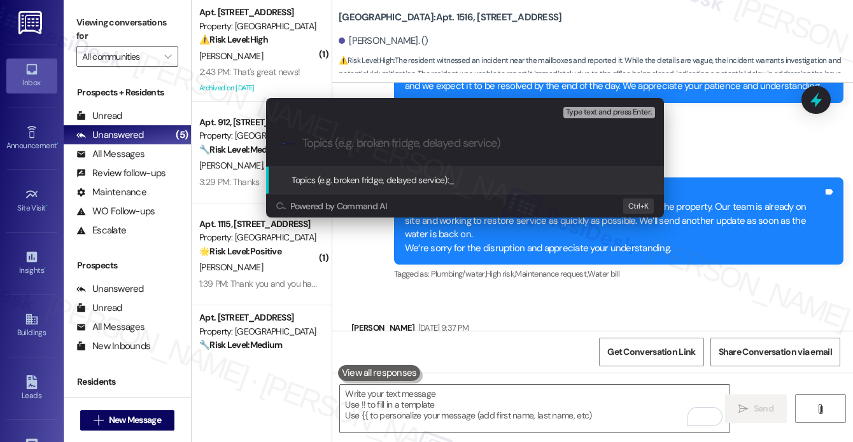
paste input "Kids Attempting to Break Into Cars"
type input "Kids Attempting to Break Into Cars [DATE] night"
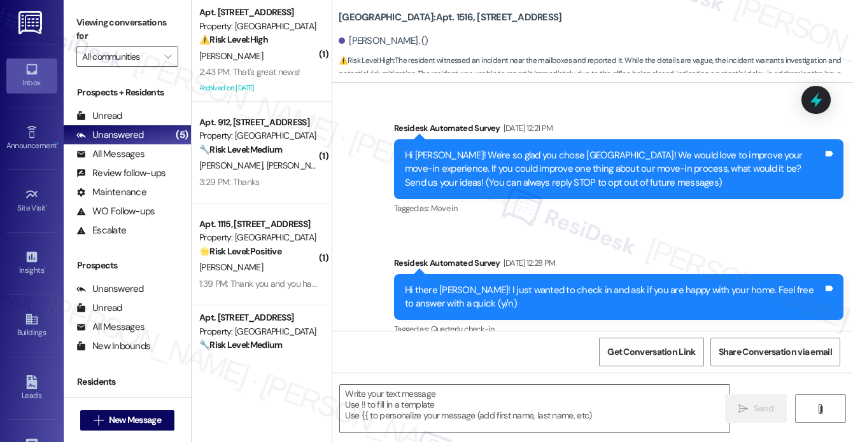
scroll to position [12112, 0]
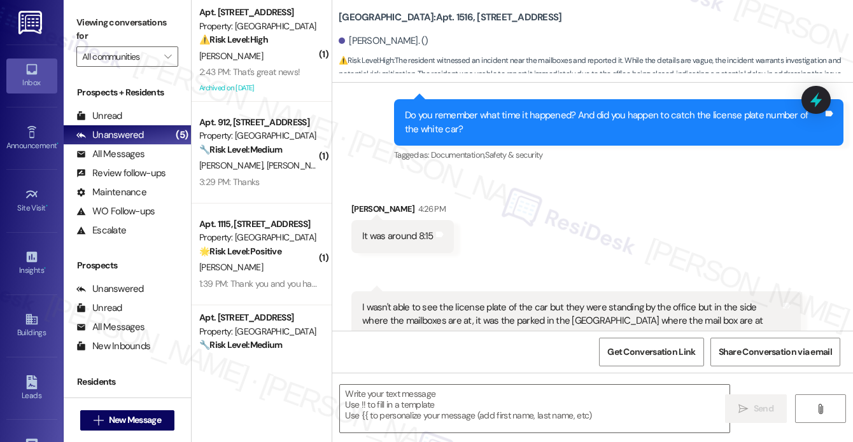
type textarea "Fetching suggested responses. Please feel free to read through the conversation…"
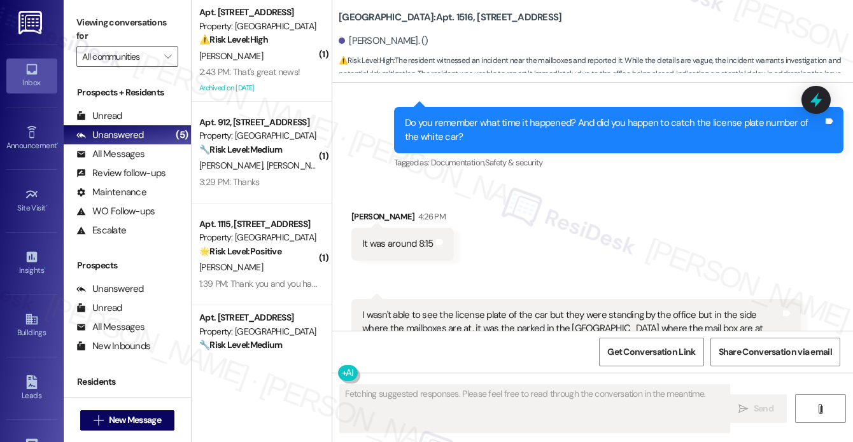
click at [300, 66] on div "2:43 PM: That's great news! 2:43 PM: That's great news!" at bounding box center [258, 72] width 120 height 16
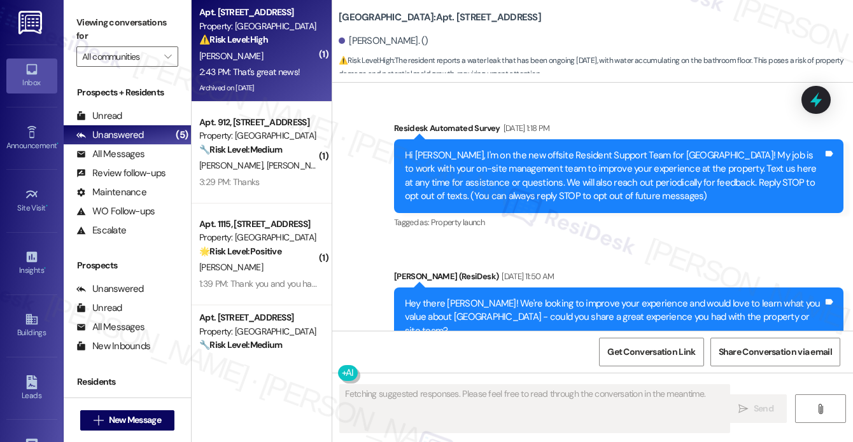
scroll to position [36115, 0]
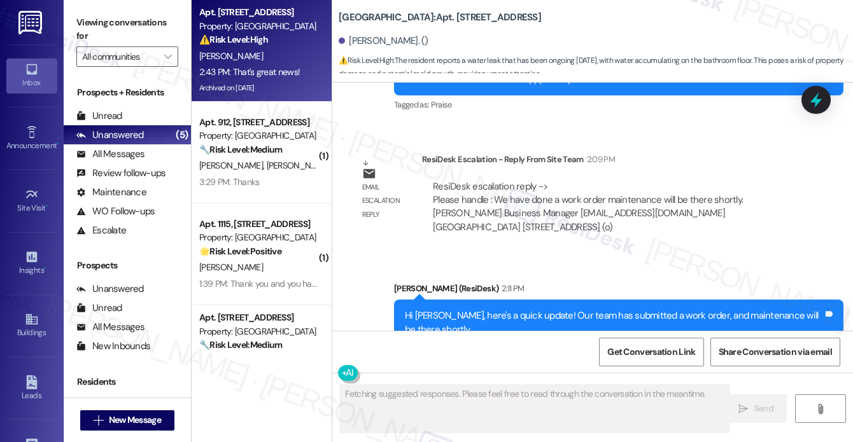
click at [433, 309] on div "Hi [PERSON_NAME], here's a quick update! Our team has submitted a work order, a…" at bounding box center [614, 322] width 418 height 27
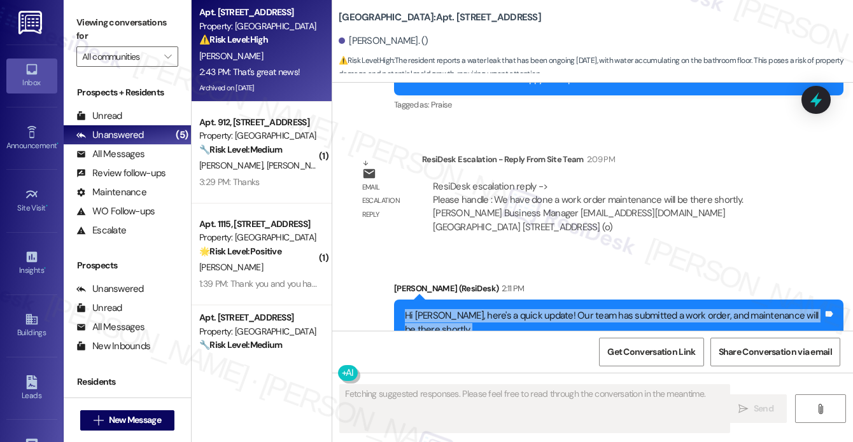
click at [433, 309] on div "Hi [PERSON_NAME], here's a quick update! Our team has submitted a work order, a…" at bounding box center [614, 322] width 418 height 27
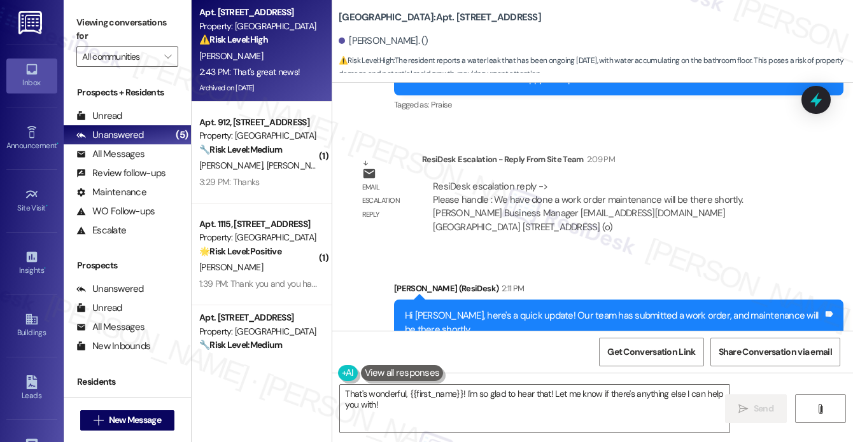
click at [394, 430] on div "That's great news!" at bounding box center [398, 436] width 73 height 13
click at [384, 401] on textarea "That's wonderful, {{first_name}}! I'm so glad to hear that! Let me know if ther…" at bounding box center [534, 409] width 389 height 48
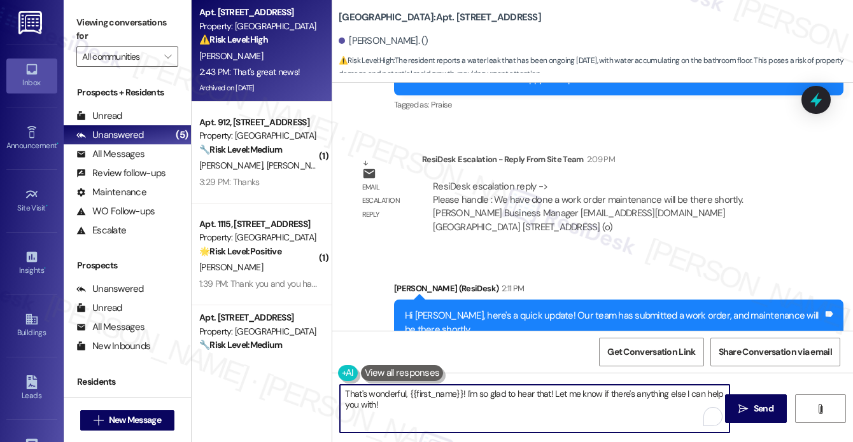
click at [384, 401] on textarea "That's wonderful, {{first_name}}! I'm so glad to hear that! Let me know if ther…" at bounding box center [534, 409] width 389 height 48
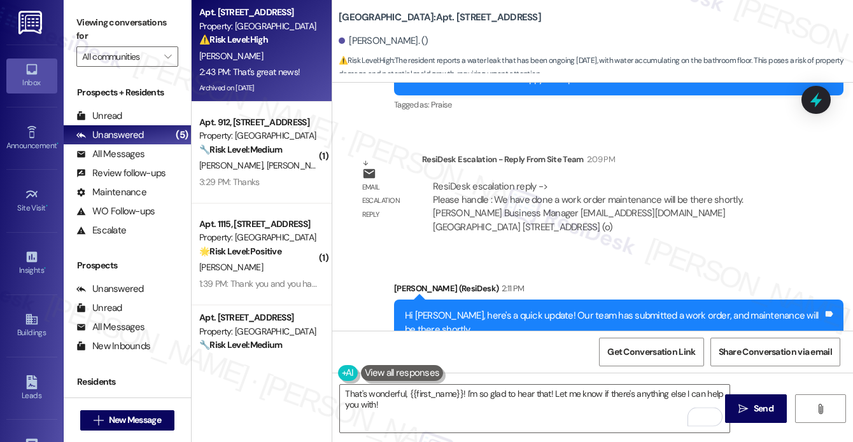
click at [405, 309] on div "Hi [PERSON_NAME], here's a quick update! Our team has submitted a work order, a…" at bounding box center [614, 322] width 418 height 27
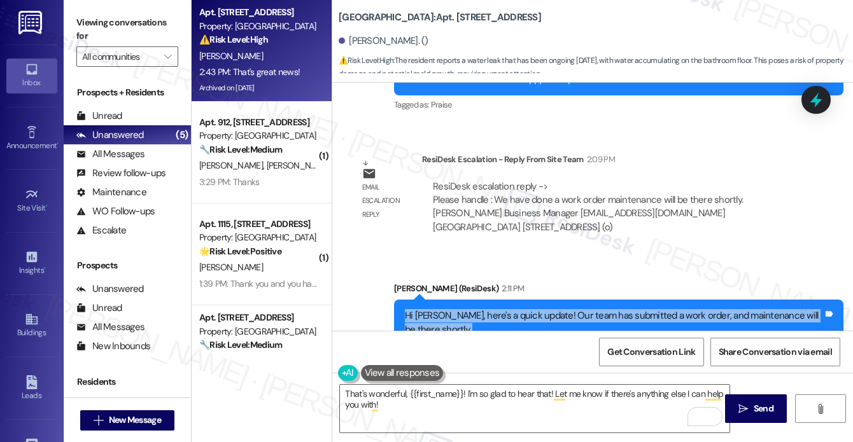
drag, startPoint x: 401, startPoint y: 160, endPoint x: 432, endPoint y: 282, distance: 126.5
click at [432, 282] on div "Survey, sent via SMS Residesk Automated Survey [DATE] 1:18 PM Hi [PERSON_NAME],…" at bounding box center [592, 207] width 520 height 248
copy div "Hi [PERSON_NAME], here's a quick update! Our team has submitted a work order, a…"
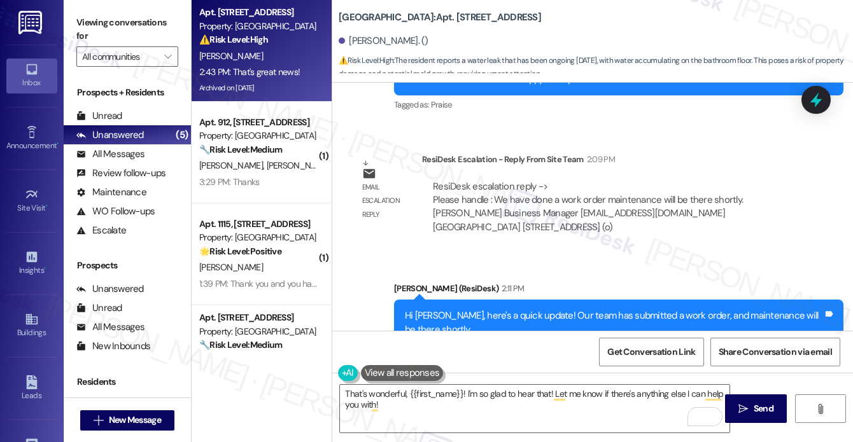
click at [100, 20] on label "Viewing conversations for" at bounding box center [127, 30] width 102 height 34
click at [109, 25] on label "Viewing conversations for" at bounding box center [127, 30] width 102 height 34
click at [108, 25] on label "Viewing conversations for" at bounding box center [127, 30] width 102 height 34
click at [481, 396] on textarea "That's wonderful, {{first_name}}! I'm so glad to hear that! Let me know if ther…" at bounding box center [534, 409] width 389 height 48
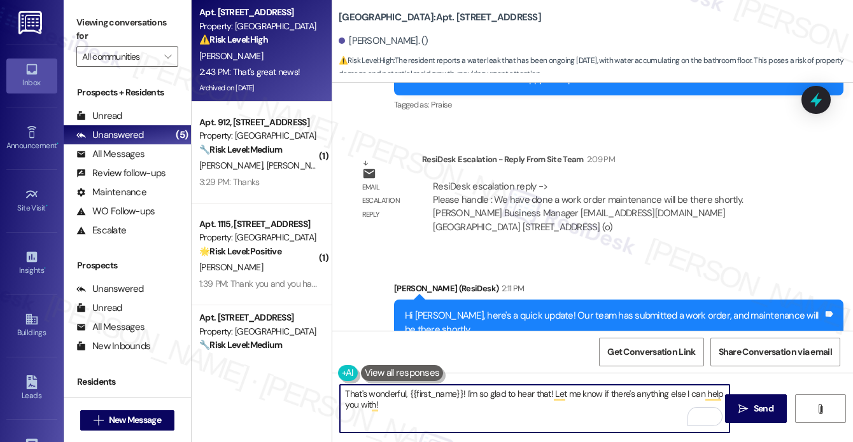
click at [481, 396] on textarea "That's wonderful, {{first_name}}! I'm so glad to hear that! Let me know if ther…" at bounding box center [534, 409] width 389 height 48
paste textarea "Hi [PERSON_NAME], I’m glad to hear that’s good news for you! Please let me know…"
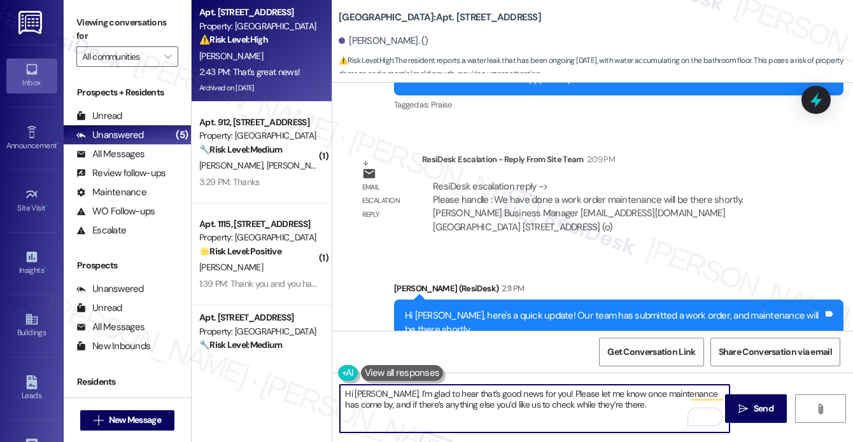
drag, startPoint x: 377, startPoint y: 395, endPoint x: 275, endPoint y: 377, distance: 104.1
click at [281, 378] on div "Apt. [STREET_ADDRESS] Property: [GEOGRAPHIC_DATA] ⚠️ Risk Level: High The resid…" at bounding box center [522, 221] width 661 height 442
drag, startPoint x: 495, startPoint y: 392, endPoint x: 262, endPoint y: 391, distance: 232.9
click at [262, 391] on div "Apt. [STREET_ADDRESS] Property: [GEOGRAPHIC_DATA] ⚠️ Risk Level: High The resid…" at bounding box center [522, 221] width 661 height 442
click at [557, 404] on textarea "Please let me know once maintenance has come by, and if there’s anything else y…" at bounding box center [534, 409] width 389 height 48
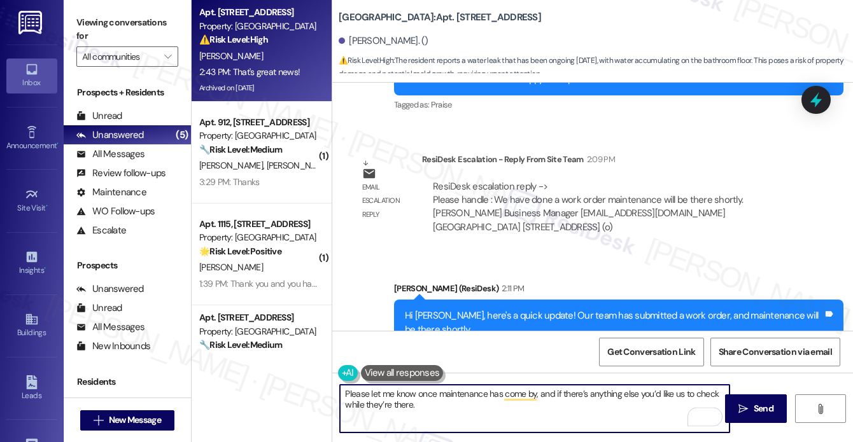
click at [438, 407] on textarea "Please let me know once maintenance has come by, and if there’s anything else y…" at bounding box center [534, 409] width 389 height 48
drag, startPoint x: 473, startPoint y: 405, endPoint x: 534, endPoint y: 386, distance: 64.2
click at [534, 386] on textarea "Please let me know once maintenance has come by, and if there’s anything else y…" at bounding box center [534, 409] width 389 height 48
click at [562, 399] on textarea "Please let me know once maintenance has come by, and if there’s anything else y…" at bounding box center [534, 409] width 389 height 48
drag, startPoint x: 517, startPoint y: 414, endPoint x: 540, endPoint y: 394, distance: 29.7
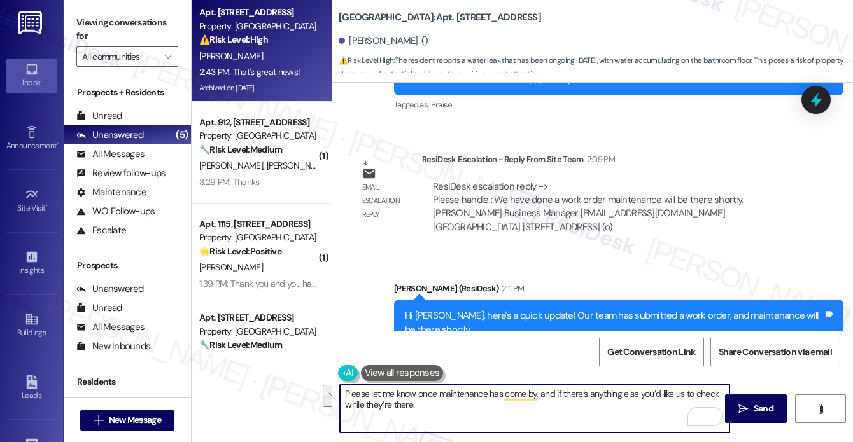
click at [540, 394] on textarea "Please let me know once maintenance has come by, and if there’s anything else y…" at bounding box center [534, 409] width 389 height 48
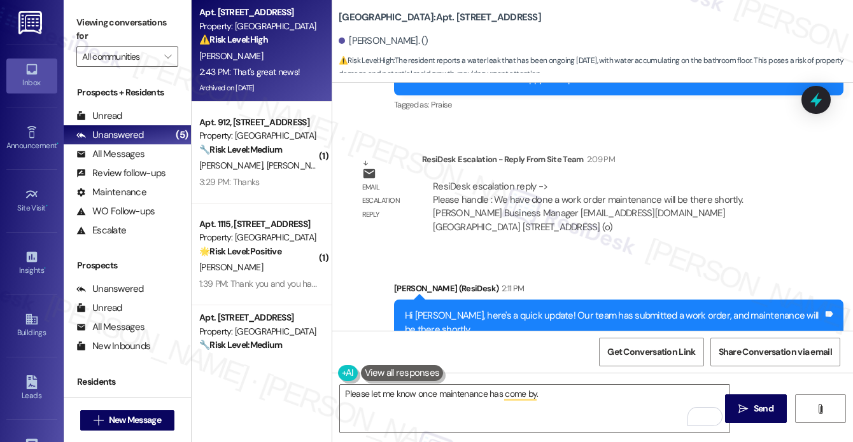
click at [110, 19] on label "Viewing conversations for" at bounding box center [127, 30] width 102 height 34
click at [76, 36] on label "Viewing conversations for" at bounding box center [127, 30] width 102 height 34
click at [475, 400] on textarea "Please let me know once maintenance has come by." at bounding box center [534, 409] width 389 height 48
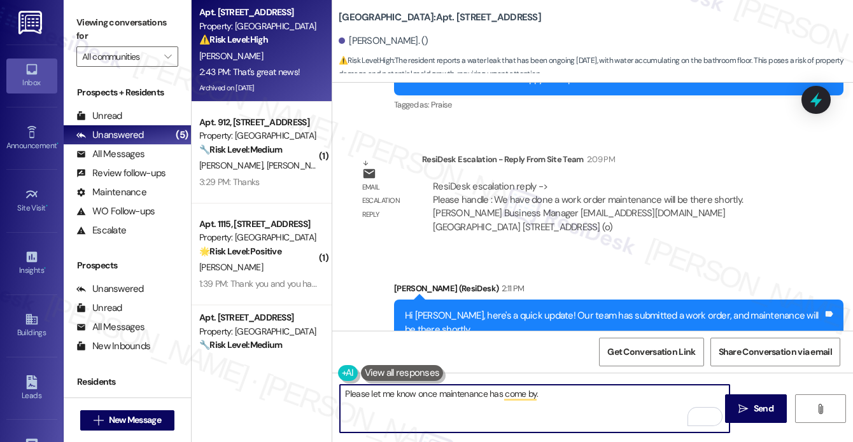
paste textarea "Great to hear, [PERSON_NAME]! Let me know how it goes once maintenance stops by."
click at [456, 396] on textarea "Great to hear, [PERSON_NAME]! Let me know how it goes once maintenance stops by." at bounding box center [534, 409] width 389 height 48
click at [578, 394] on textarea "Great to hear, [PERSON_NAME]! Let me know how it goes once maintenance stops by." at bounding box center [534, 409] width 389 height 48
click at [650, 393] on textarea "Great to hear, [PERSON_NAME]! Let me know how it goes once maintenance stops by." at bounding box center [534, 409] width 389 height 48
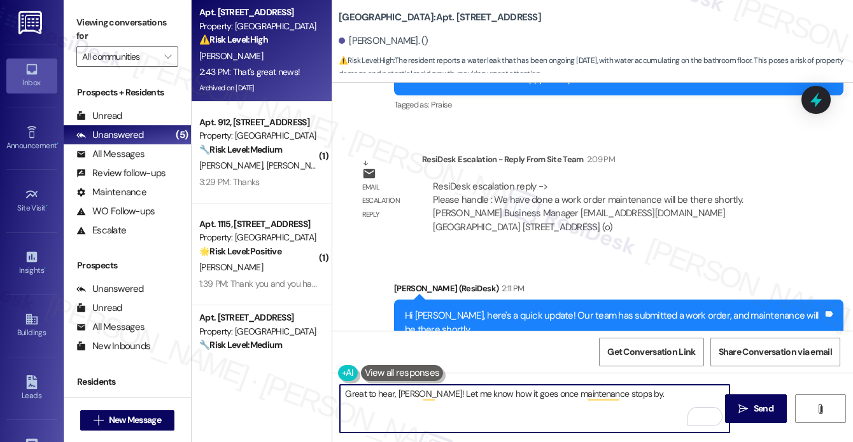
click at [657, 391] on textarea "Great to hear, [PERSON_NAME]! Let me know how it goes once maintenance stops by." at bounding box center [534, 409] width 389 height 48
click at [458, 401] on textarea "Great to hear, [PERSON_NAME]! Let me know how it goes once maintenance stops by…" at bounding box center [534, 409] width 389 height 48
click at [531, 405] on textarea "Great to hear, [PERSON_NAME]! Let me know how it goes once maintenance stops by…" at bounding box center [534, 409] width 389 height 48
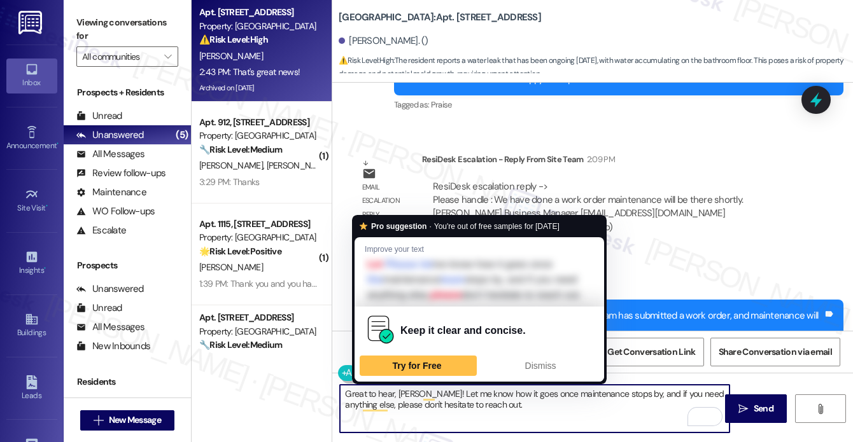
click at [542, 409] on textarea "Great to hear, [PERSON_NAME]! Let me know how it goes once maintenance stops by…" at bounding box center [534, 409] width 389 height 48
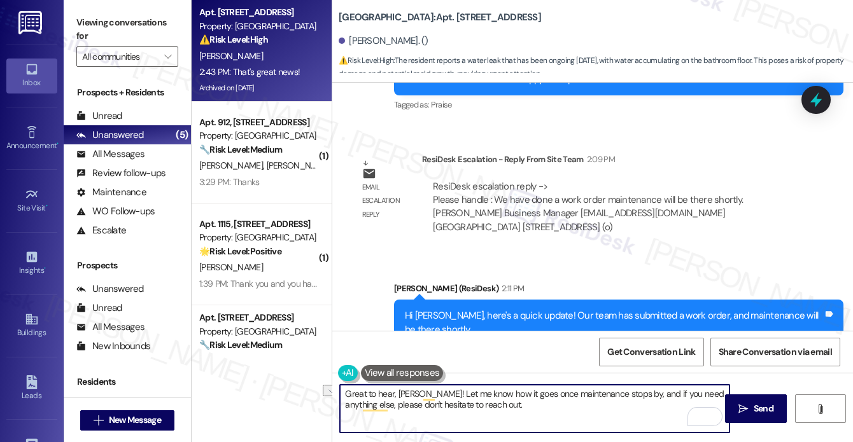
drag, startPoint x: 509, startPoint y: 404, endPoint x: 450, endPoint y: 405, distance: 58.5
click at [450, 405] on textarea "Great to hear, [PERSON_NAME]! Let me know how it goes once maintenance stops by…" at bounding box center [534, 409] width 389 height 48
type textarea "Great to hear, [PERSON_NAME]! Let me know how it goes once maintenance stops by…"
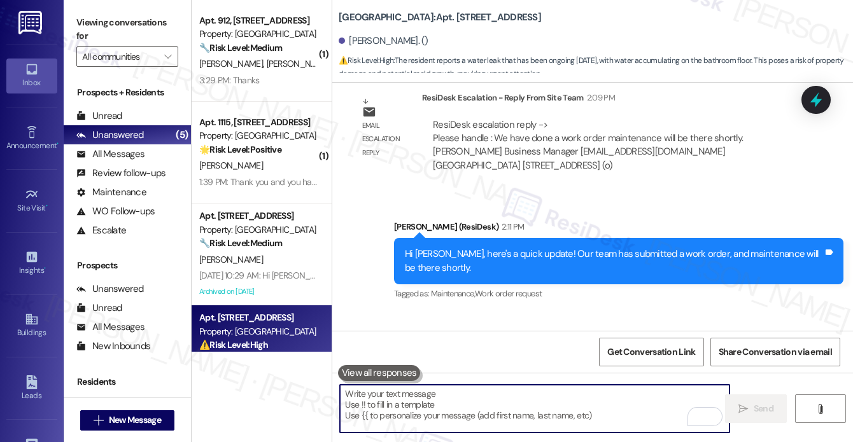
scroll to position [36218, 0]
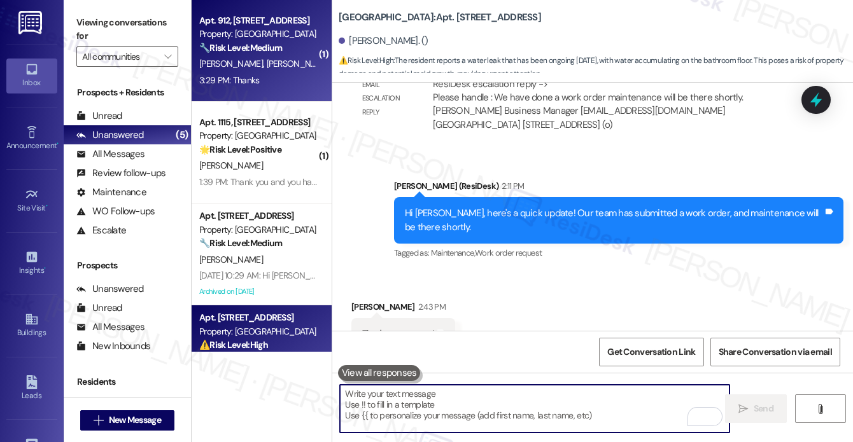
click at [267, 81] on div "3:29 PM: Thanks 3:29 PM: Thanks" at bounding box center [258, 81] width 120 height 16
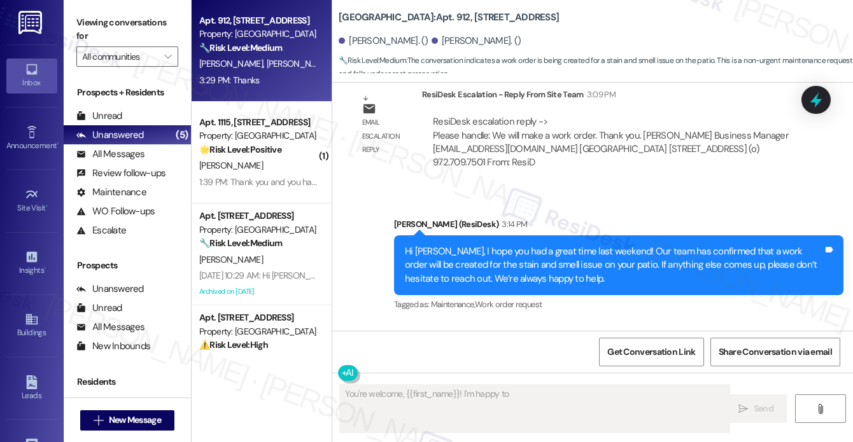
scroll to position [22082, 0]
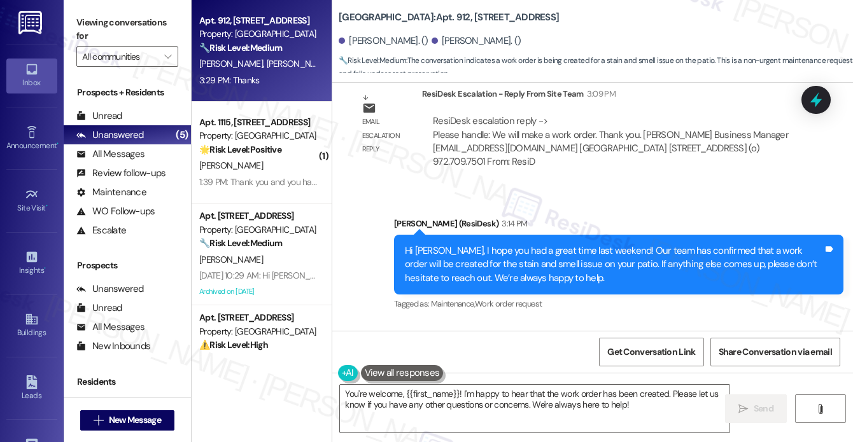
click at [501, 244] on div "Hi [PERSON_NAME], I hope you had a great time last weekend! Our team has confir…" at bounding box center [614, 264] width 418 height 41
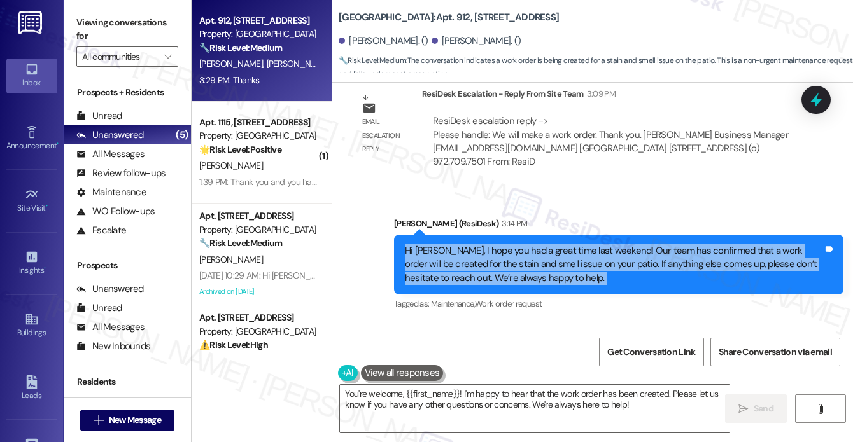
click at [501, 244] on div "Hi [PERSON_NAME], I hope you had a great time last weekend! Our team has confir…" at bounding box center [614, 264] width 418 height 41
click at [512, 244] on div "Hi [PERSON_NAME], I hope you had a great time last weekend! Our team has confir…" at bounding box center [614, 264] width 418 height 41
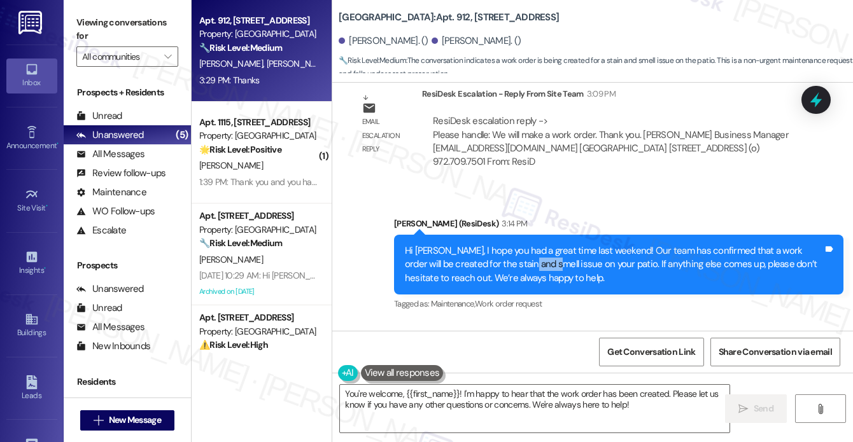
click at [512, 244] on div "Hi [PERSON_NAME], I hope you had a great time last weekend! Our team has confir…" at bounding box center [614, 264] width 418 height 41
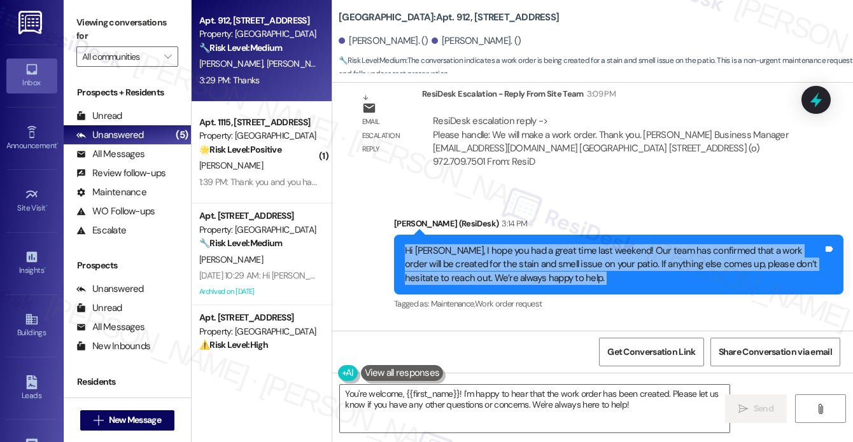
click at [512, 244] on div "Hi [PERSON_NAME], I hope you had a great time last weekend! Our team has confir…" at bounding box center [614, 264] width 418 height 41
click at [545, 244] on div "Hi [PERSON_NAME], I hope you had a great time last weekend! Our team has confir…" at bounding box center [614, 264] width 418 height 41
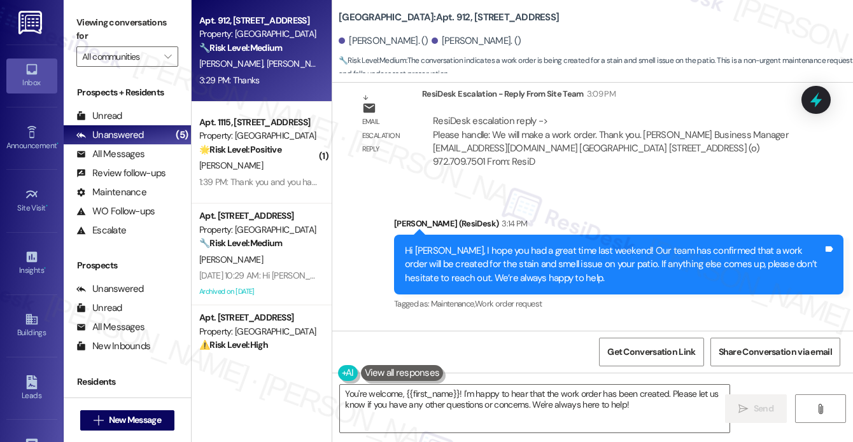
click at [545, 244] on div "Hi [PERSON_NAME], I hope you had a great time last weekend! Our team has confir…" at bounding box center [614, 264] width 418 height 41
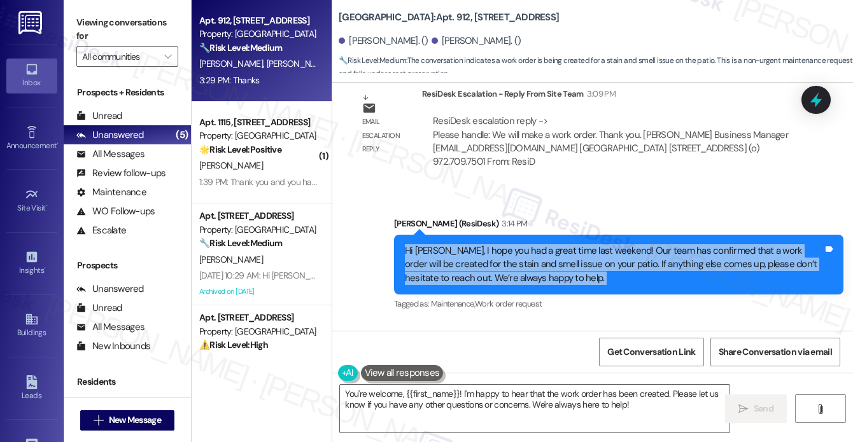
click at [545, 244] on div "Hi [PERSON_NAME], I hope you had a great time last weekend! Our team has confir…" at bounding box center [614, 264] width 418 height 41
click at [443, 398] on textarea "You're welcome, {{first_name}}! I'm happy to hear that the work order has been …" at bounding box center [534, 409] width 389 height 48
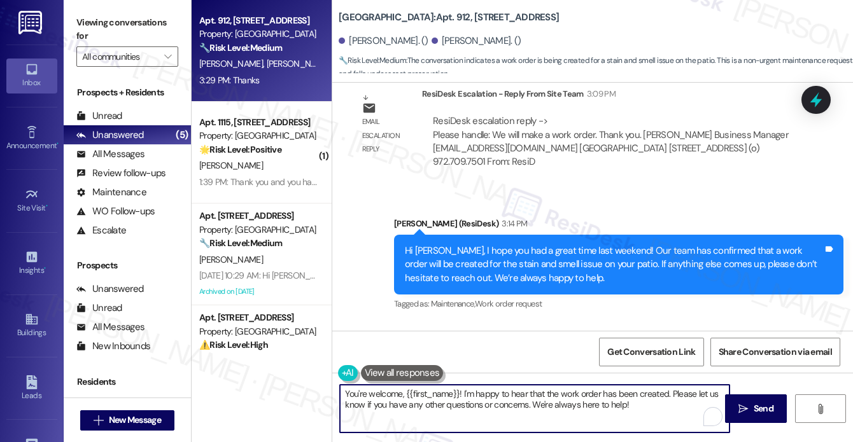
click at [443, 399] on textarea "You're welcome, {{first_name}}! I'm happy to hear that the work order has been …" at bounding box center [534, 409] width 389 height 48
drag, startPoint x: 652, startPoint y: 410, endPoint x: 400, endPoint y: 390, distance: 252.7
click at [400, 390] on textarea "You're welcome, {{first_name}}! I'm happy to hear that the work order has been …" at bounding box center [534, 409] width 389 height 48
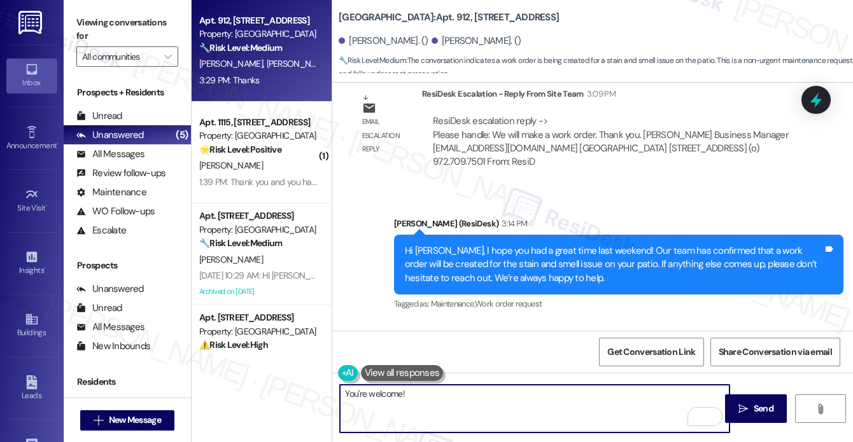
click at [370, 369] on div "Thanks Tags and notes" at bounding box center [398, 385] width 94 height 32
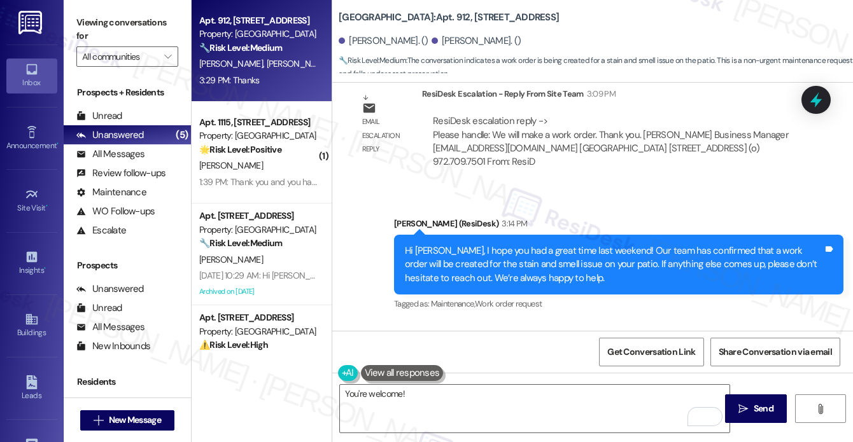
click at [370, 369] on div "Thanks Tags and notes" at bounding box center [398, 385] width 94 height 32
click at [431, 417] on textarea "You're welcome!" at bounding box center [534, 409] width 389 height 48
click at [364, 351] on div "[PERSON_NAME] 3:29 PM" at bounding box center [398, 360] width 94 height 18
copy div "[PERSON_NAME]"
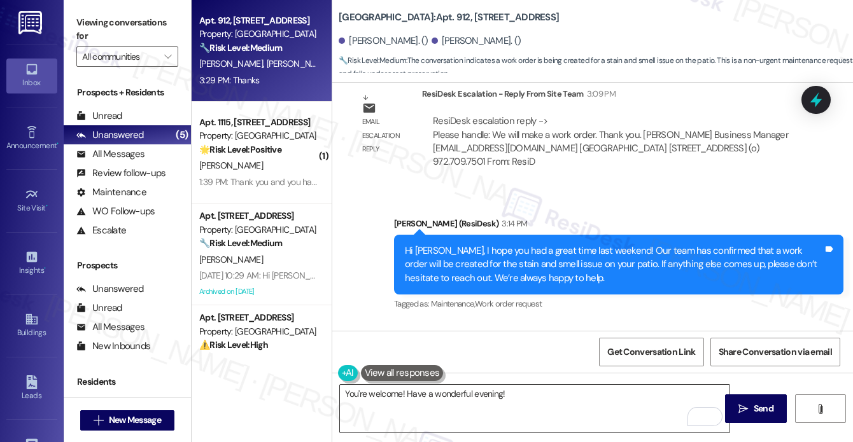
click at [399, 396] on textarea "You're welcome! Have a wonderful evening!" at bounding box center [534, 409] width 389 height 48
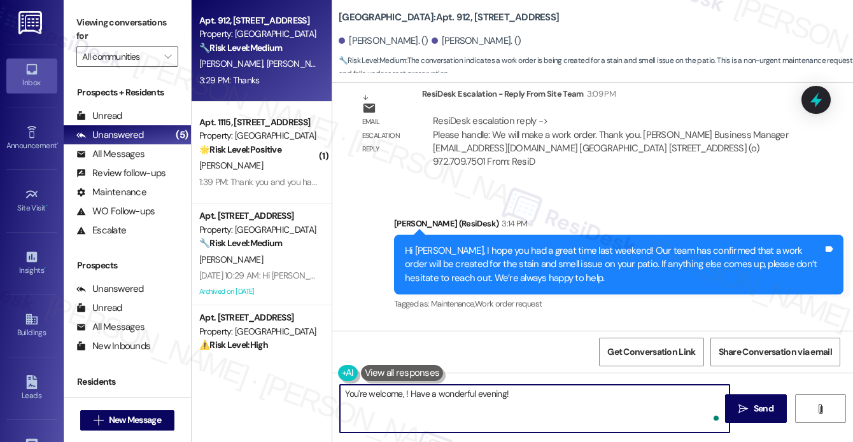
paste textarea "[PERSON_NAME]"
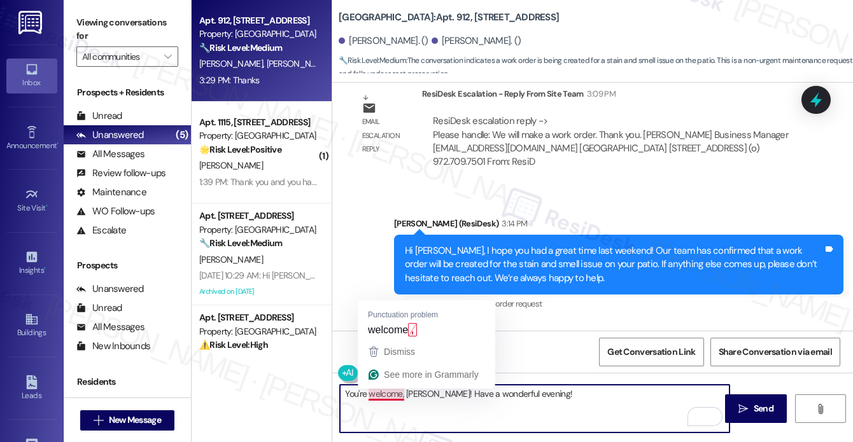
click at [554, 387] on textarea "You're welcome, [PERSON_NAME]! Have a wonderful evening!" at bounding box center [534, 409] width 389 height 48
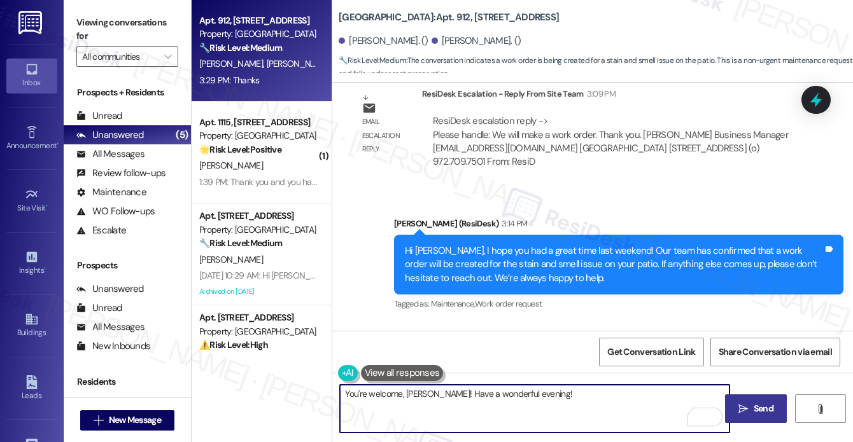
type textarea "You're welcome, [PERSON_NAME]! Have a wonderful evening!"
click at [739, 395] on button " Send" at bounding box center [756, 408] width 62 height 29
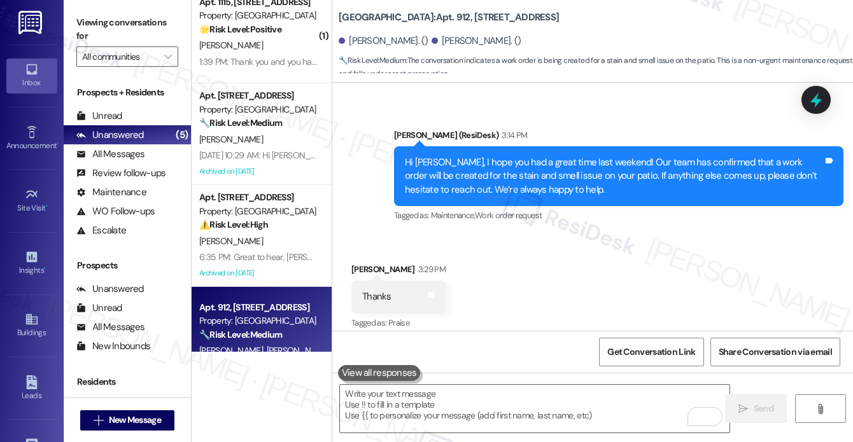
scroll to position [0, 0]
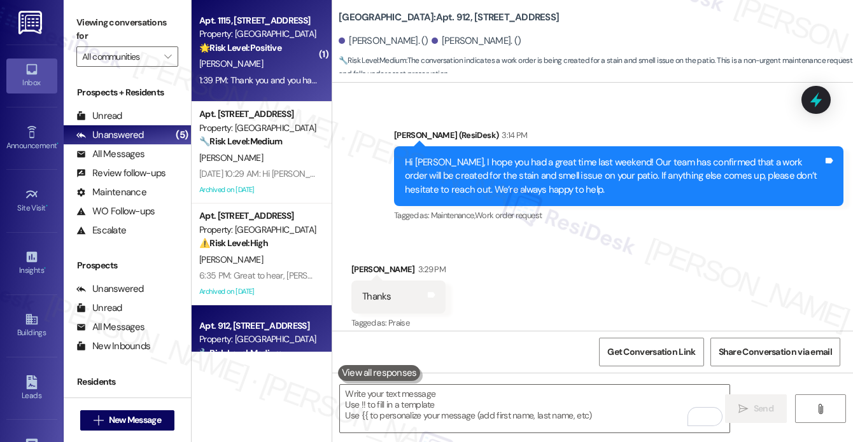
click at [288, 66] on div "[PERSON_NAME]" at bounding box center [258, 64] width 120 height 16
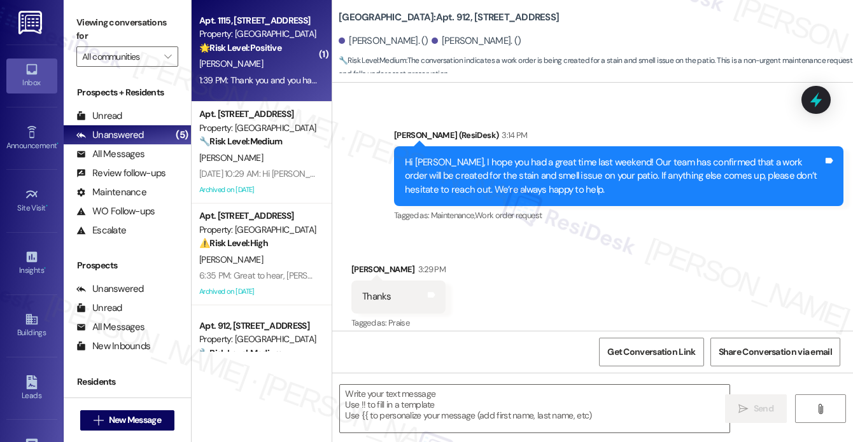
type textarea "Fetching suggested responses. Please feel free to read through the conversation…"
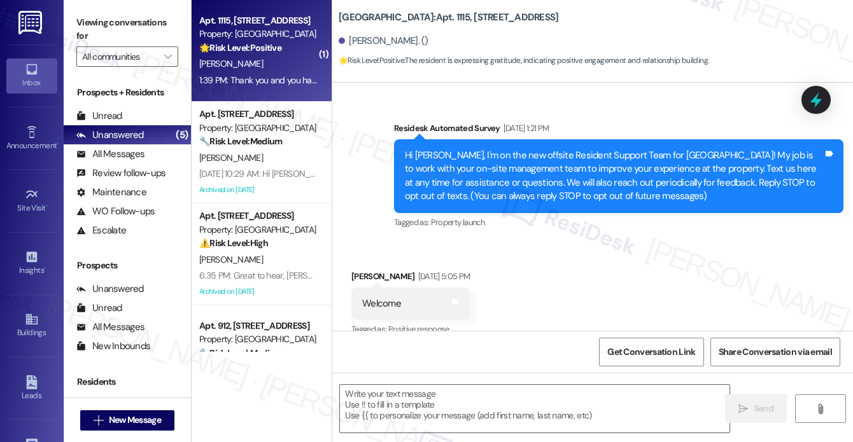
scroll to position [20030, 0]
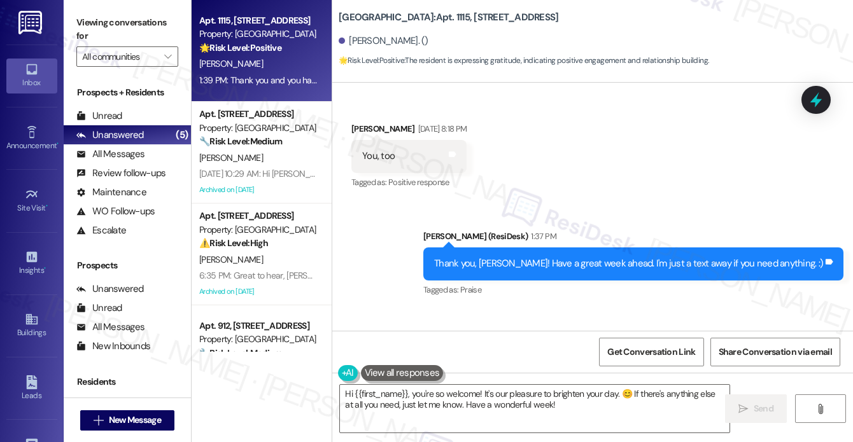
click at [526, 247] on div "Thank you, [PERSON_NAME]! Have a great week ahead. I'm just a text away if you …" at bounding box center [633, 263] width 420 height 32
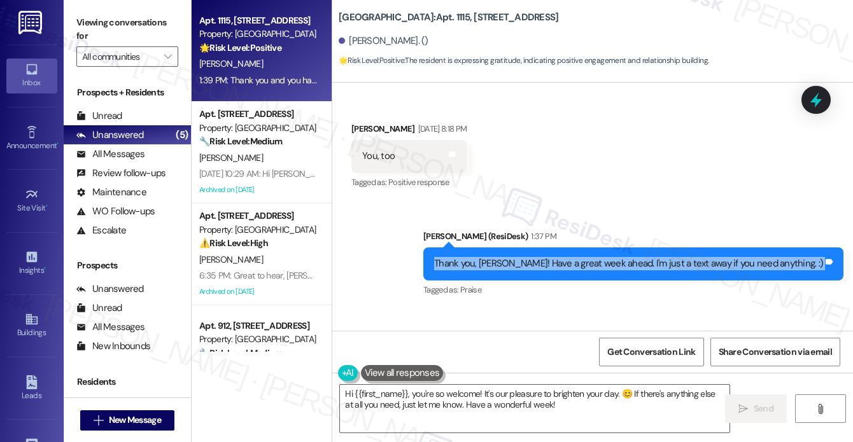
click at [526, 247] on div "Thank you, [PERSON_NAME]! Have a great week ahead. I'm just a text away if you …" at bounding box center [633, 263] width 420 height 32
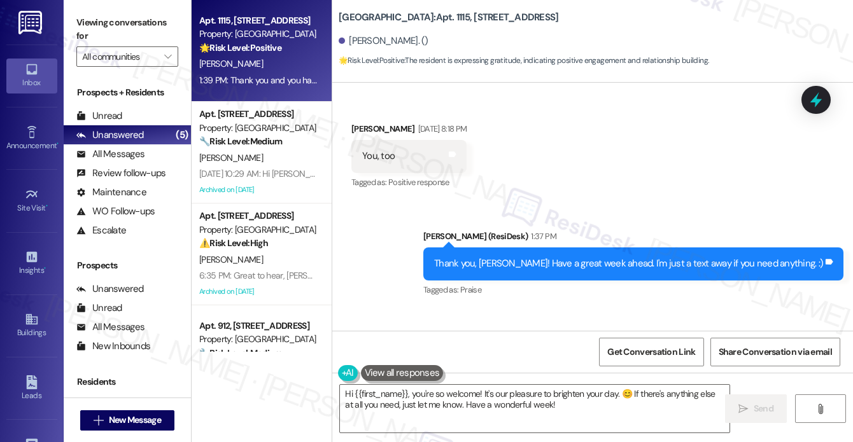
click at [477, 365] on div "Thank you and you have a great week also thank you for thinking about me it mak…" at bounding box center [562, 371] width 400 height 13
click at [504, 365] on div "Thank you and you have a great week also thank you for thinking about me it mak…" at bounding box center [562, 371] width 400 height 13
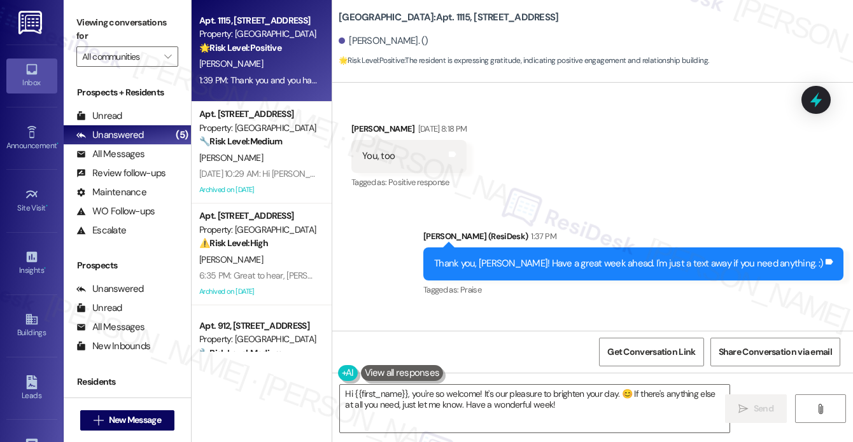
click at [504, 365] on div "Thank you and you have a great week also thank you for thinking about me it mak…" at bounding box center [562, 371] width 400 height 13
click at [547, 393] on textarea "Hi {{first_name}}, you're so welcome! It's our pleasure to brighten your day. 😊…" at bounding box center [534, 409] width 389 height 48
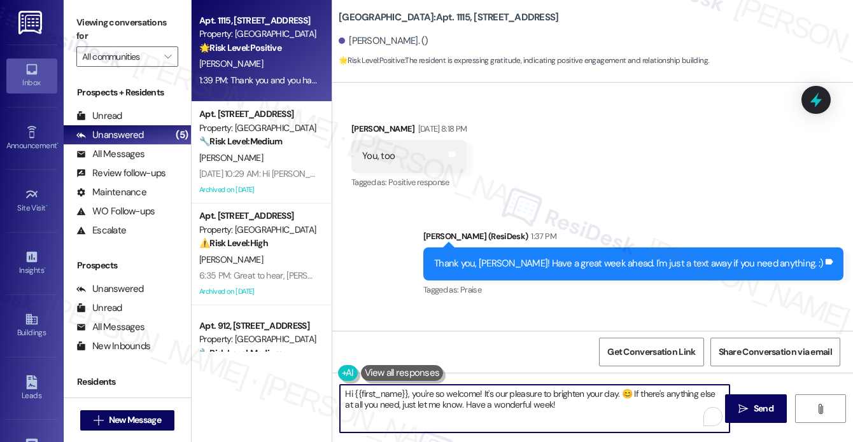
click at [547, 393] on textarea "Hi {{first_name}}, you're so welcome! It's our pleasure to brighten your day. 😊…" at bounding box center [534, 409] width 389 height 48
click at [536, 407] on textarea "Hi {{first_name}}, you're so welcome! It's our pleasure to brighten your day. 😊…" at bounding box center [534, 409] width 389 height 48
drag, startPoint x: 415, startPoint y: 393, endPoint x: 270, endPoint y: 382, distance: 145.5
click at [270, 382] on div "Apt. 1115, [STREET_ADDRESS] Property: [GEOGRAPHIC_DATA] 🌟 Risk Level: Positive …" at bounding box center [522, 221] width 661 height 442
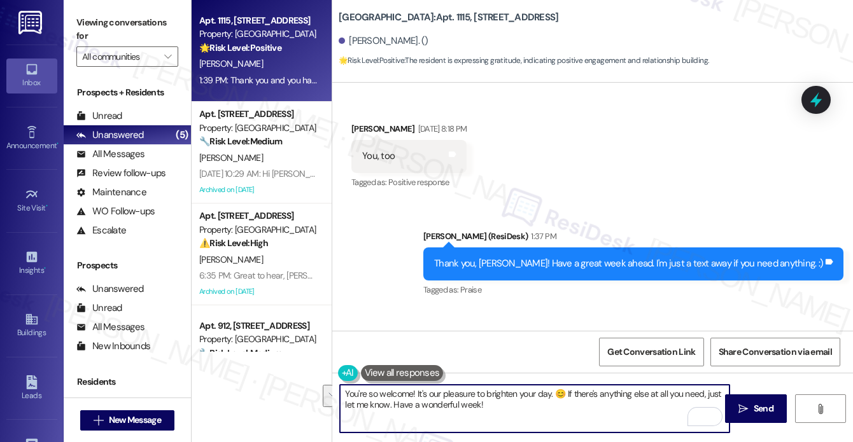
drag, startPoint x: 580, startPoint y: 414, endPoint x: 566, endPoint y: 394, distance: 24.4
click at [567, 394] on textarea "You're so welcome! It's our pleasure to brighten your day. 😊 If there's anythin…" at bounding box center [534, 409] width 389 height 48
click at [486, 389] on textarea "You're so welcome! It's our pleasure to brighten your day. 😊" at bounding box center [534, 409] width 389 height 48
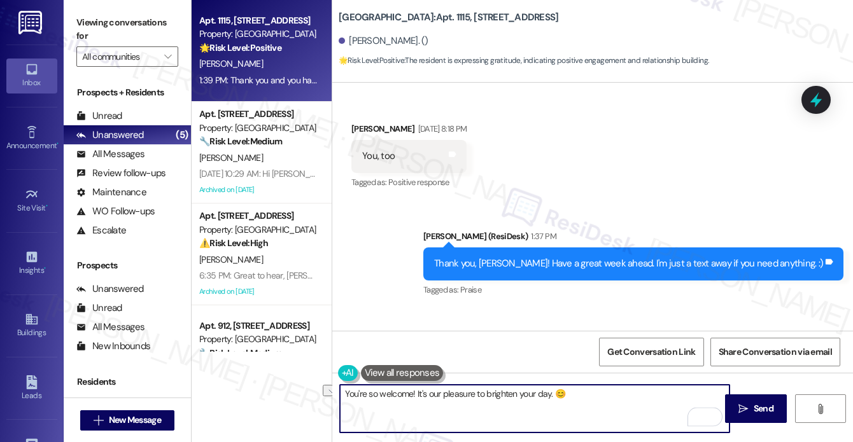
click at [588, 405] on textarea "You're so welcome! It's our pleasure to brighten your day. 😊" at bounding box center [534, 409] width 389 height 48
click at [548, 394] on textarea "You're so welcome! It's our pleasure to brighten your day. 😊" at bounding box center [534, 409] width 389 height 48
click at [356, 328] on div "Received via SMS [PERSON_NAME] 1:39 PM Thank you and you have a great week also…" at bounding box center [567, 372] width 450 height 88
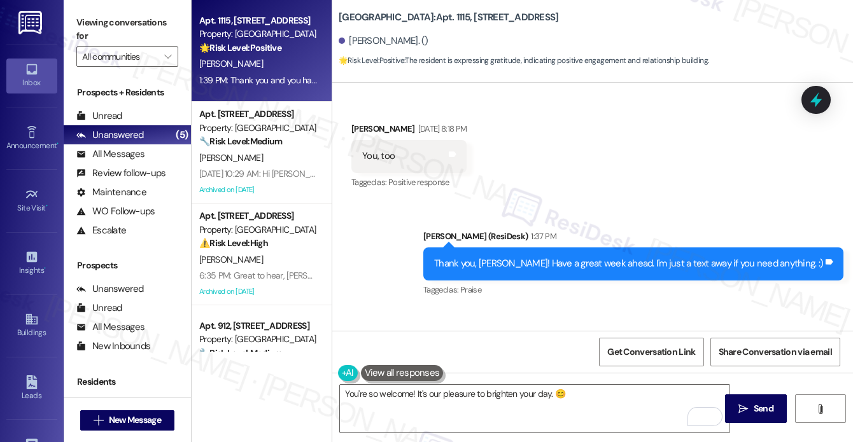
click at [356, 328] on div "Received via SMS [PERSON_NAME] 1:39 PM Thank you and you have a great week also…" at bounding box center [567, 372] width 450 height 88
copy div "[PERSON_NAME]"
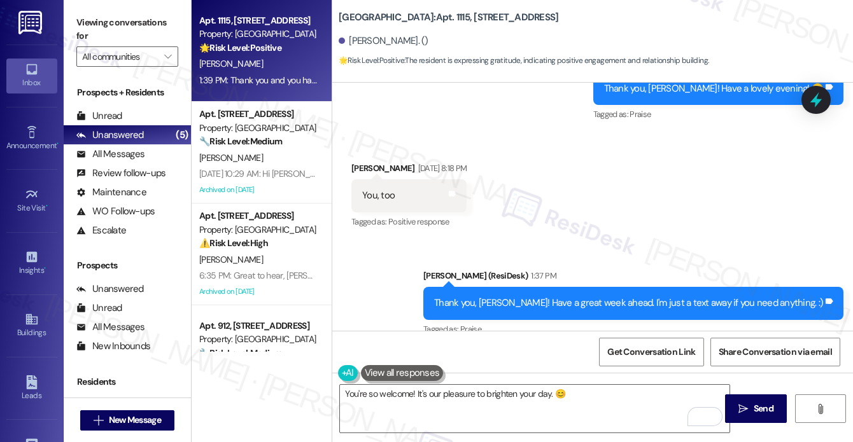
scroll to position [20030, 0]
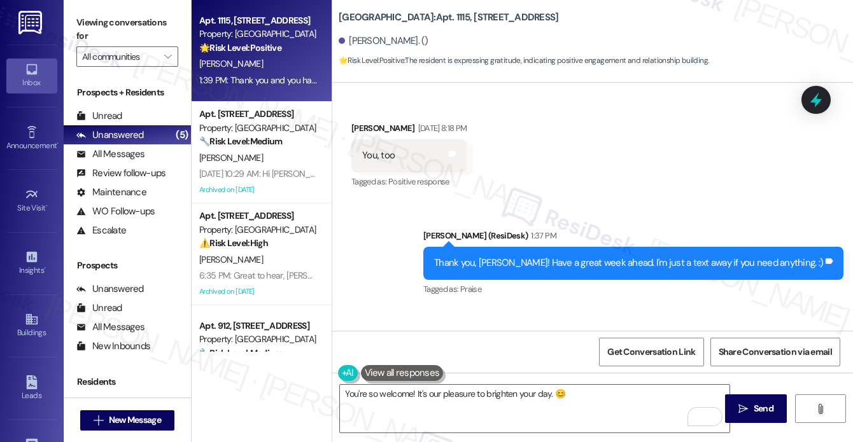
click at [626, 247] on div "Thank you, [PERSON_NAME]! Have a great week ahead. I'm just a text away if you …" at bounding box center [633, 263] width 420 height 32
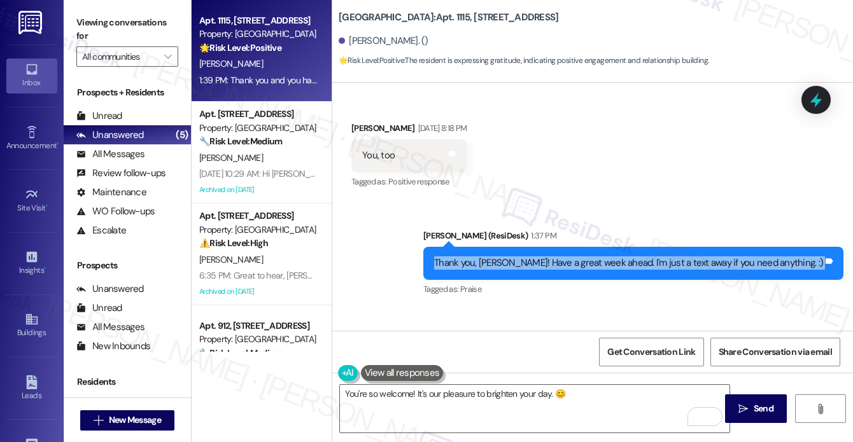
click at [626, 247] on div "Thank you, [PERSON_NAME]! Have a great week ahead. I'm just a text away if you …" at bounding box center [633, 263] width 420 height 32
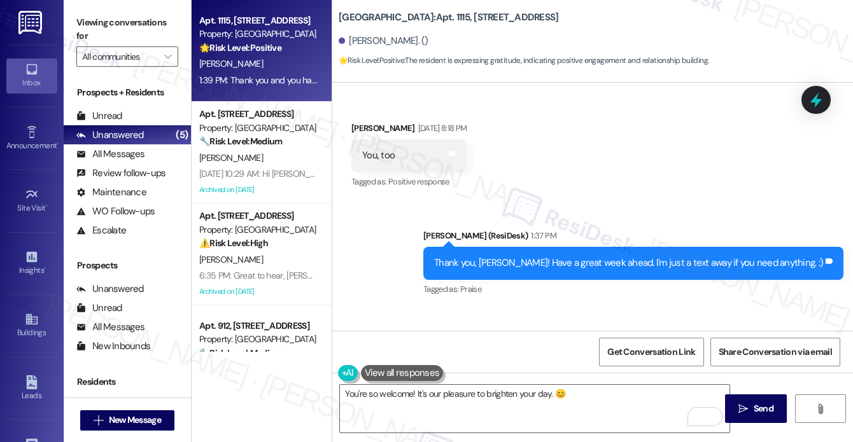
click at [454, 364] on div "Thank you and you have a great week also thank you for thinking about me it mak…" at bounding box center [562, 370] width 400 height 13
click at [344, 394] on textarea "You're so welcome! It's our pleasure to brighten your day. 😊" at bounding box center [534, 409] width 389 height 48
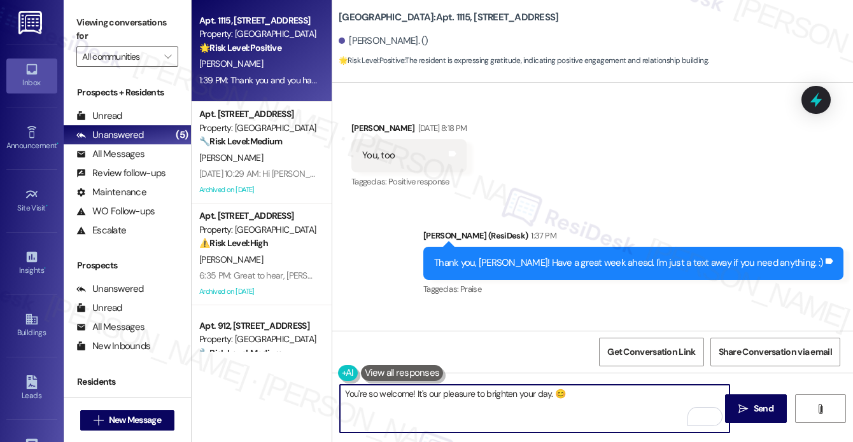
click at [412, 394] on textarea "You're so welcome! It's our pleasure to brighten your day. 😊" at bounding box center [534, 409] width 389 height 48
click at [468, 396] on textarea "You're so welcome and thank you,, too! It's our pleasure to brighten your day. 😊" at bounding box center [534, 409] width 389 height 48
drag, startPoint x: 596, startPoint y: 413, endPoint x: 602, endPoint y: 411, distance: 6.6
click at [596, 413] on textarea "You're so welcome and thank you, too! It's our pleasure to brighten your day. 😊" at bounding box center [534, 409] width 389 height 48
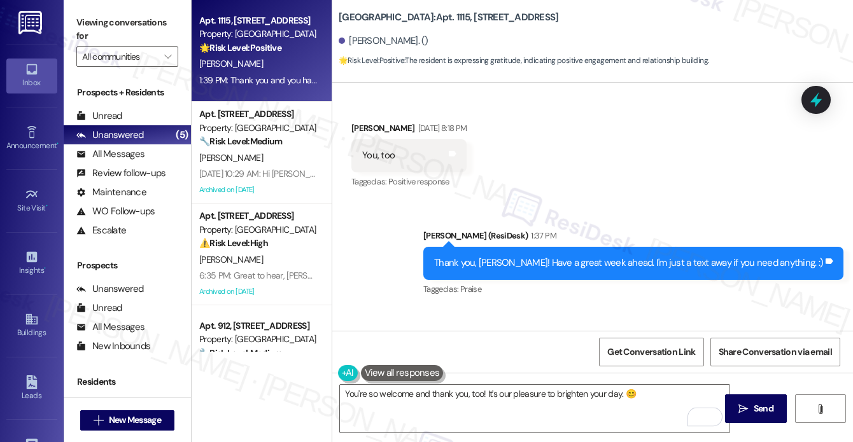
drag, startPoint x: 737, startPoint y: 409, endPoint x: 610, endPoint y: 315, distance: 158.8
click at [612, 319] on div "Survey, sent via SMS Residesk Automated Survey [DATE] 1:21 PM Hi [PERSON_NAME],…" at bounding box center [592, 304] width 520 height 442
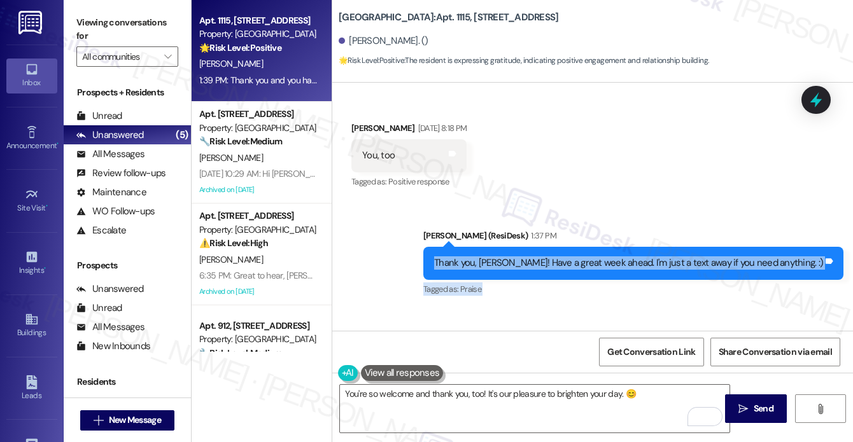
drag, startPoint x: 472, startPoint y: 175, endPoint x: 755, endPoint y: 280, distance: 302.0
click at [755, 280] on div "Survey, sent via SMS Residesk Automated Survey [DATE] 1:21 PM Hi [PERSON_NAME],…" at bounding box center [592, 207] width 520 height 248
copy div "Thank you, [PERSON_NAME]! Have a great week ahead. I'm just a text away if you …"
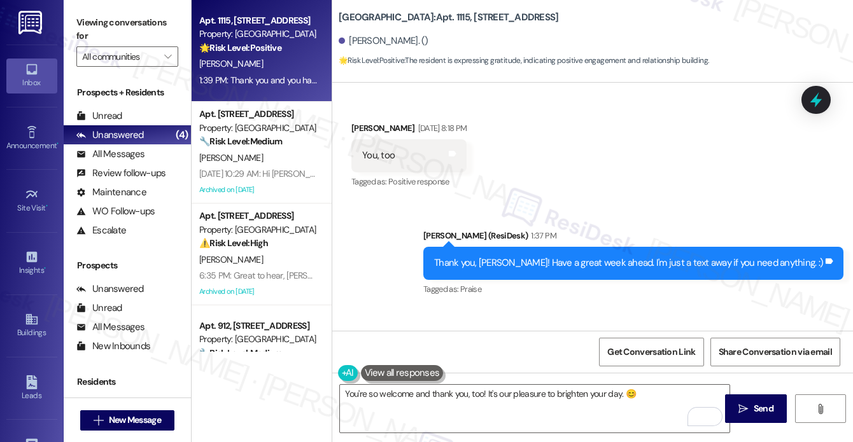
drag, startPoint x: 97, startPoint y: 29, endPoint x: 159, endPoint y: 71, distance: 74.8
click at [97, 29] on label "Viewing conversations for" at bounding box center [127, 30] width 102 height 34
click at [502, 393] on textarea "You're so welcome and thank you, too! It's our pleasure to brighten your day. 😊" at bounding box center [534, 409] width 389 height 48
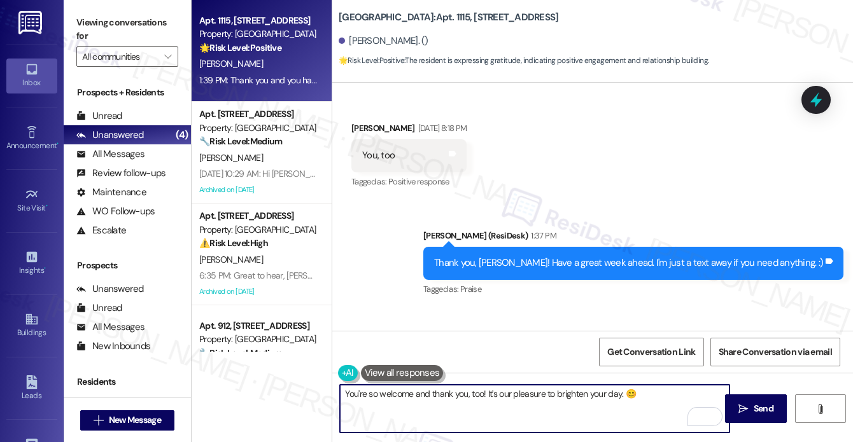
click at [502, 393] on textarea "You're so welcome and thank you, too! It's our pleasure to brighten your day. 😊" at bounding box center [534, 409] width 389 height 48
paste textarea "Hi [PERSON_NAME], that’s so kind of you to say — I’m really glad I could bright…"
drag, startPoint x: 382, startPoint y: 393, endPoint x: 305, endPoint y: 386, distance: 76.7
click at [305, 386] on div "Apt. 1115, [STREET_ADDRESS] Property: [GEOGRAPHIC_DATA] 🌟 Risk Level: Positive …" at bounding box center [522, 221] width 661 height 442
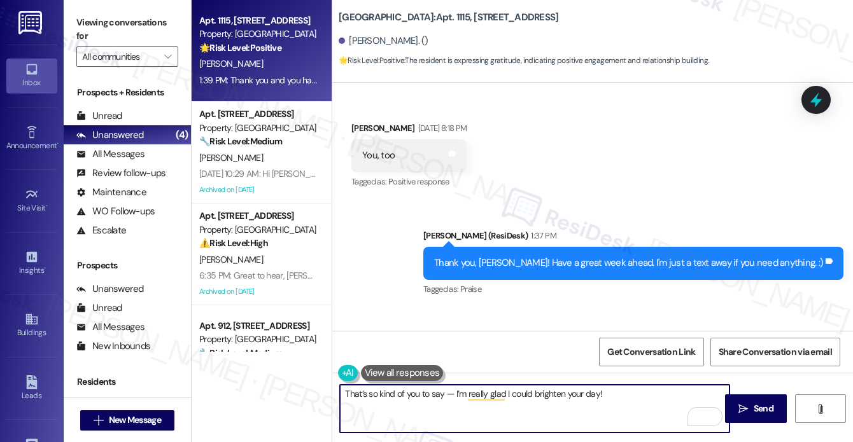
click at [449, 394] on textarea "That’s so kind of you to say — I’m really glad I could brighten your day!" at bounding box center [534, 409] width 389 height 48
drag, startPoint x: 453, startPoint y: 394, endPoint x: 441, endPoint y: 394, distance: 12.1
click at [441, 394] on textarea "That’s so kind of you to say — I’m really glad I could brighten your day!" at bounding box center [534, 409] width 389 height 48
click at [494, 393] on textarea "That’s so kind of you to say, [PERSON_NAME]! I’m really glad I could brighten y…" at bounding box center [534, 409] width 389 height 48
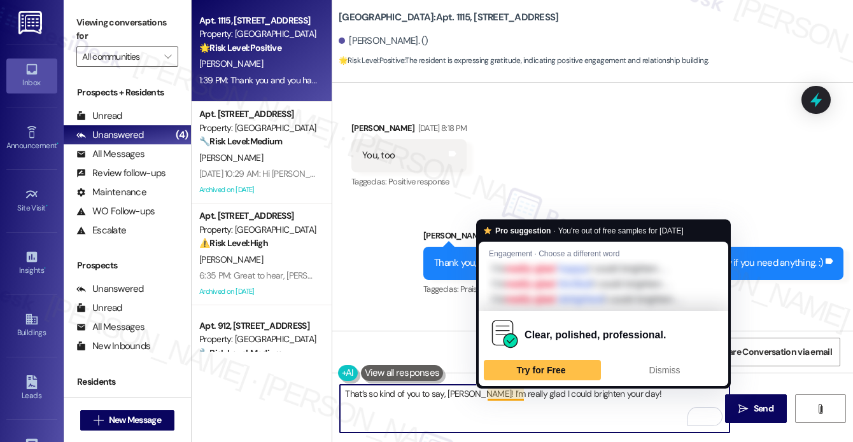
click at [494, 393] on textarea "That’s so kind of you to say, [PERSON_NAME]! I’m really glad I could brighten y…" at bounding box center [534, 409] width 389 height 48
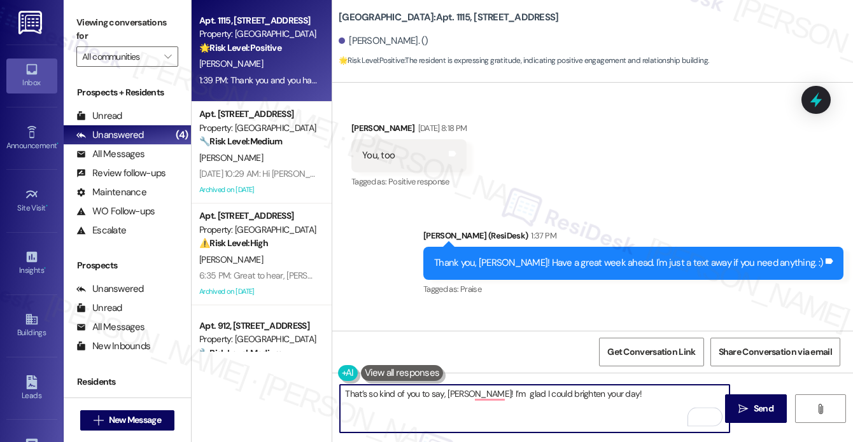
type textarea "That’s so kind of you to say, [PERSON_NAME]! I’m glad I could brighten your day!"
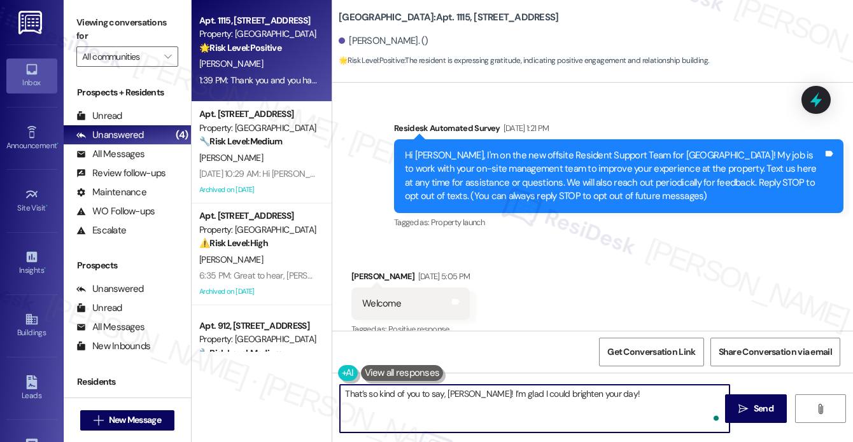
scroll to position [20030, 0]
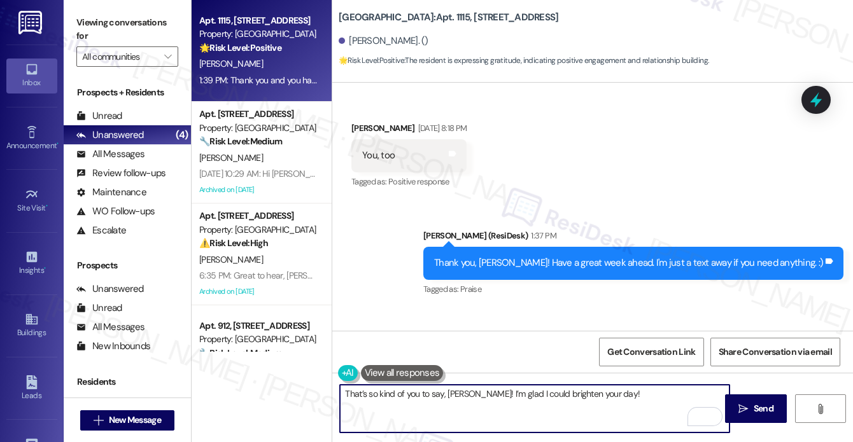
click at [483, 256] on div "Thank you, [PERSON_NAME]! Have a great week ahead. I'm just a text away if you …" at bounding box center [628, 262] width 389 height 13
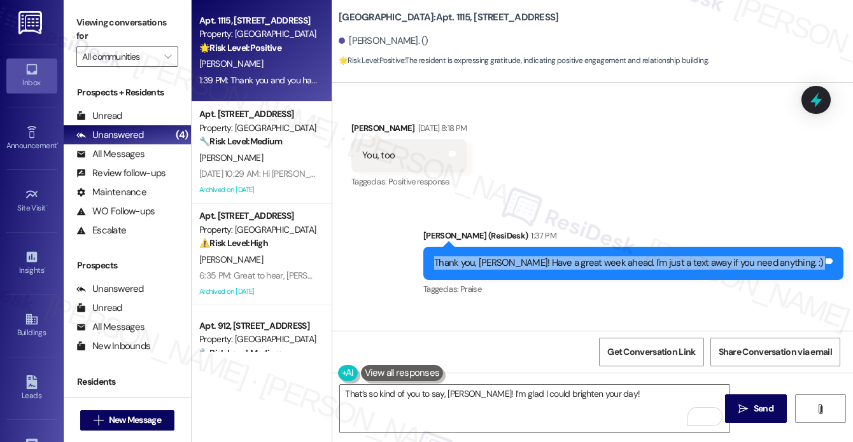
click at [483, 256] on div "Thank you, [PERSON_NAME]! Have a great week ahead. I'm just a text away if you …" at bounding box center [628, 262] width 389 height 13
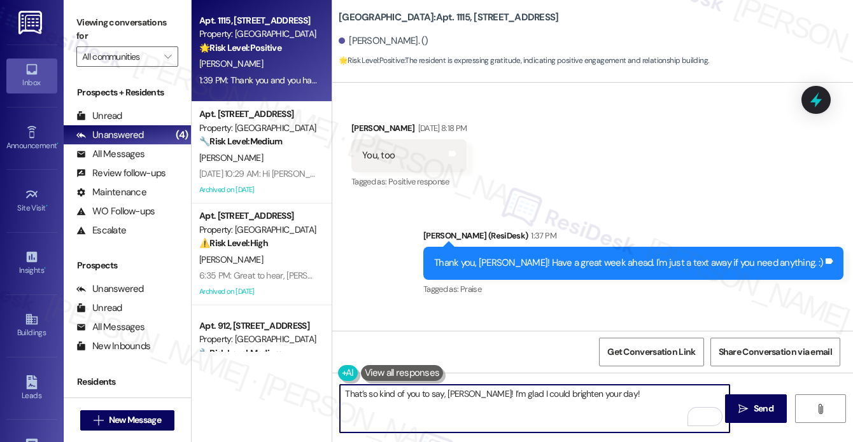
click at [519, 400] on textarea "That’s so kind of you to say, [PERSON_NAME]! I’m glad I could brighten your day!" at bounding box center [534, 409] width 389 height 48
click at [603, 397] on textarea "That’s so kind of you to say, [PERSON_NAME]! I’m glad I could brighten your day!" at bounding box center [534, 409] width 389 height 48
click at [626, 397] on textarea "That’s so kind of you to say, Cheryl! I’m glad I could brighten your day 😊" at bounding box center [534, 409] width 389 height 48
type textarea "That’s so kind of you to say, Cheryl! I’m glad I could brighten your day 😊"
drag, startPoint x: 736, startPoint y: 402, endPoint x: 722, endPoint y: 399, distance: 15.0
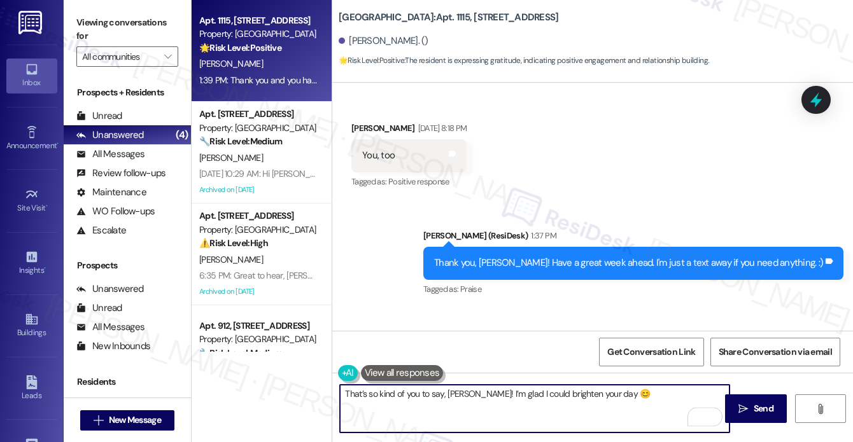
click at [736, 402] on span " Send" at bounding box center [755, 408] width 40 height 13
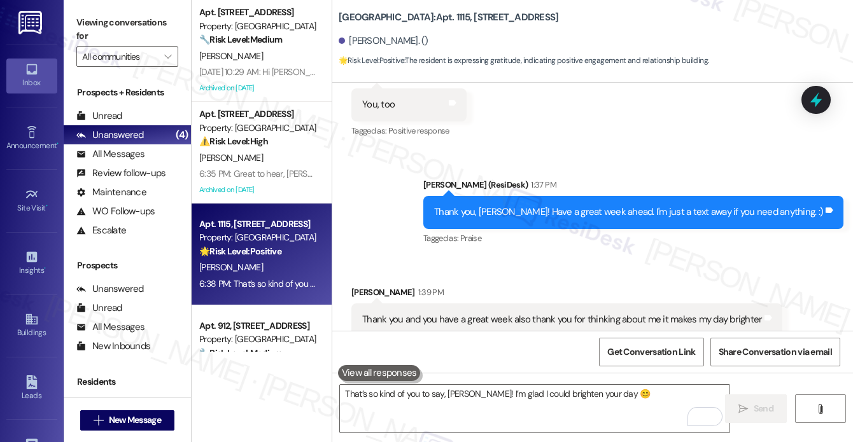
scroll to position [20119, 0]
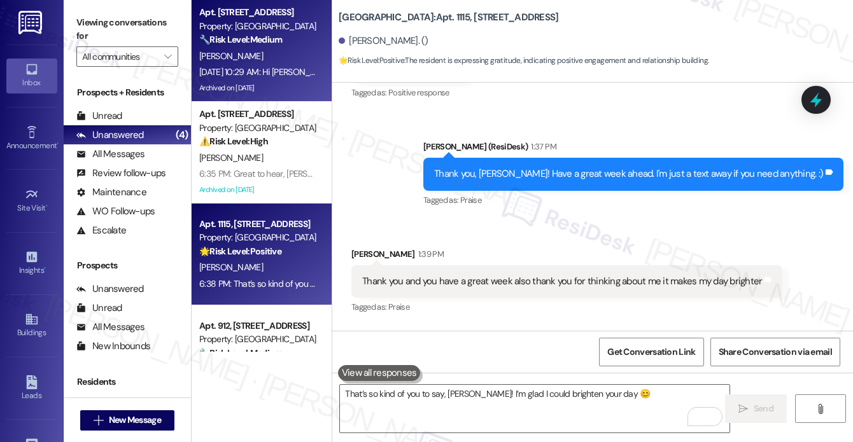
click at [269, 73] on div "Sep 19, 2025 at 10:29 AM: Hi Velinda! Due to an urgent repair, water service is…" at bounding box center [791, 71] width 1185 height 11
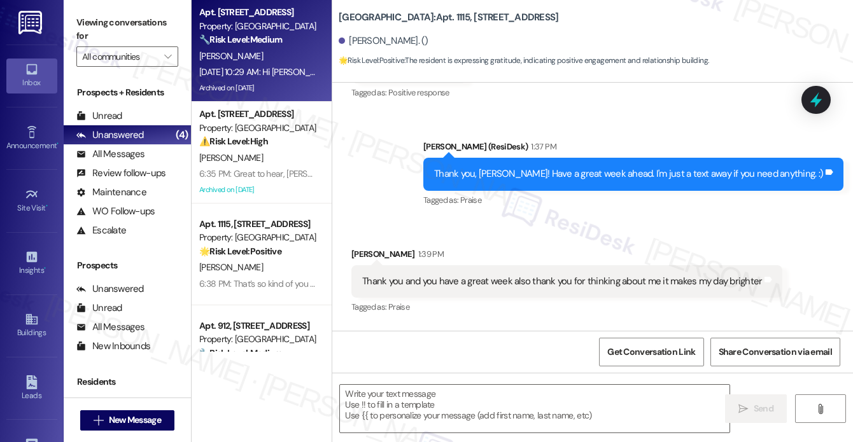
type textarea "Fetching suggested responses. Please feel free to read through the conversation…"
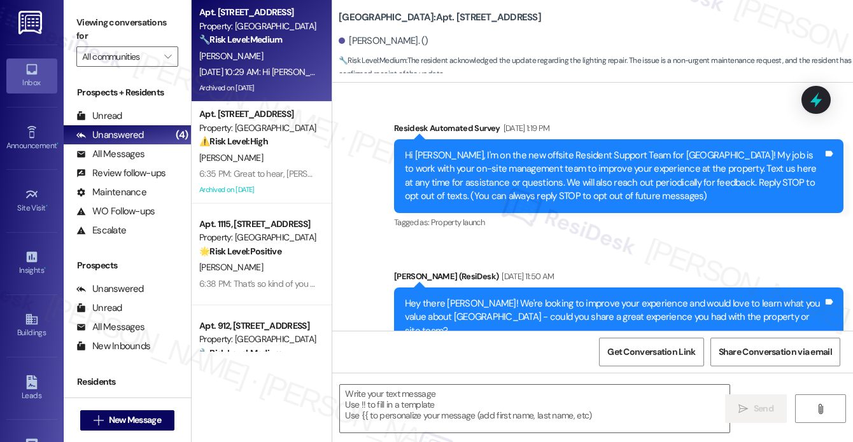
type textarea "Fetching suggested responses. Please feel free to read through the conversation…"
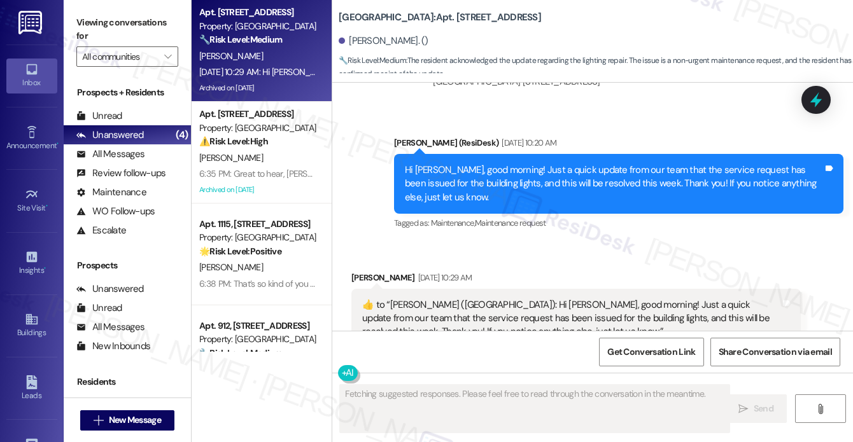
scroll to position [31067, 0]
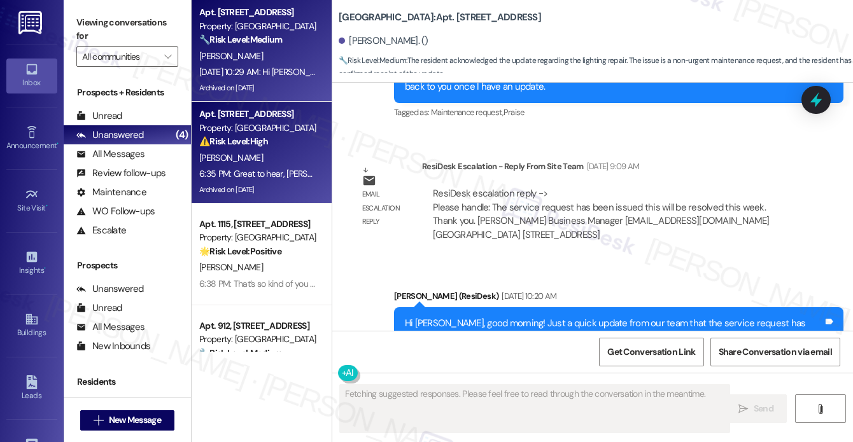
click at [277, 151] on div "[PERSON_NAME]" at bounding box center [258, 158] width 120 height 16
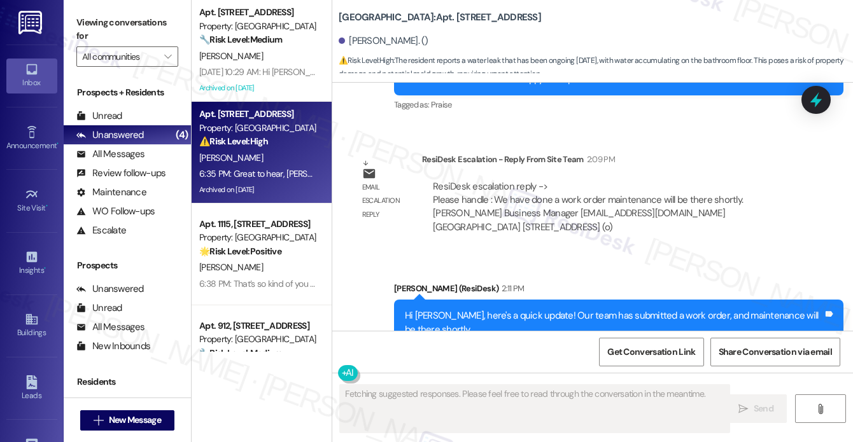
scroll to position [36237, 0]
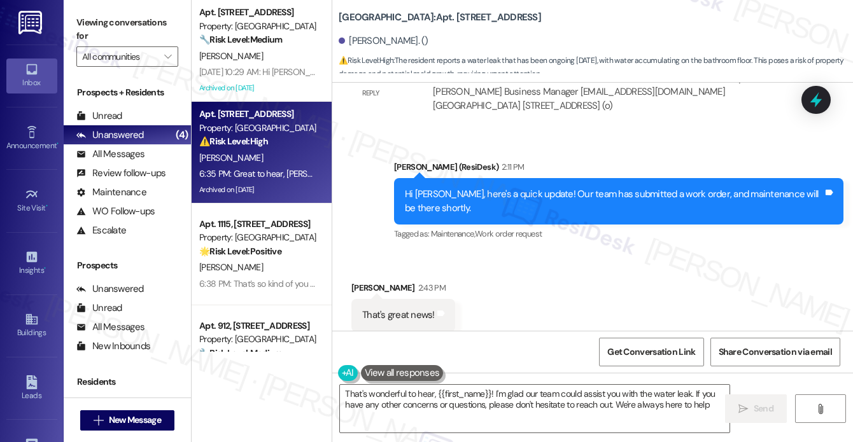
type textarea "That's wonderful to hear, {{first_name}}! I'm glad our team could assist you wi…"
